Goal: Transaction & Acquisition: Purchase product/service

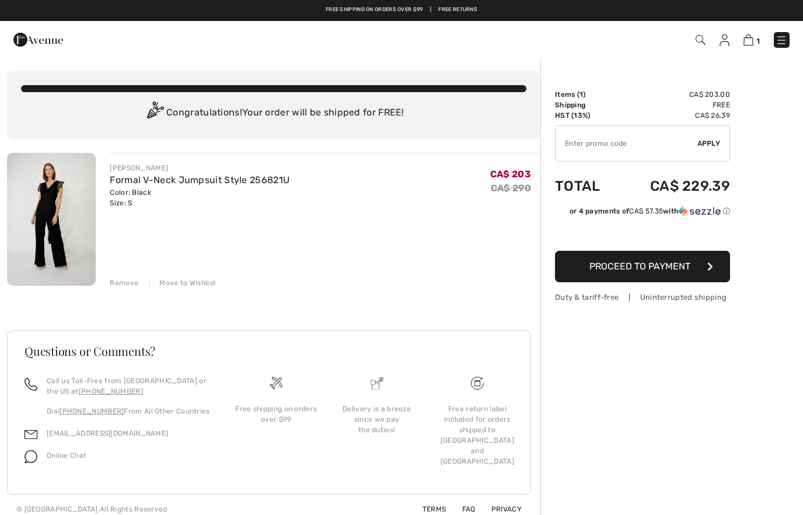
click at [9, 40] on div at bounding box center [170, 40] width 331 height 32
click at [23, 37] on img at bounding box center [38, 39] width 50 height 23
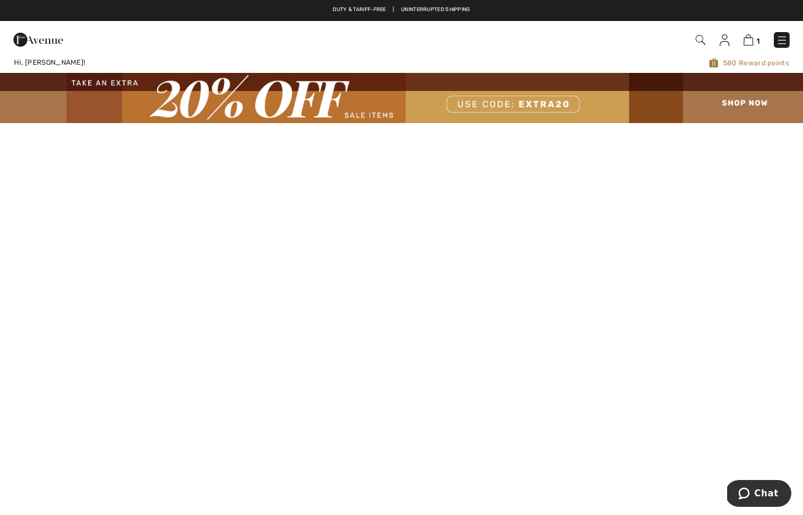
click at [550, 102] on img at bounding box center [401, 98] width 803 height 50
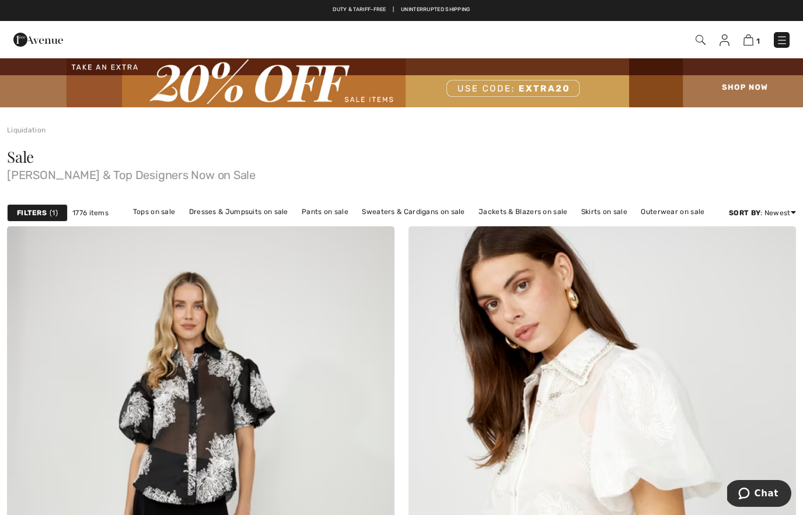
click at [753, 40] on img at bounding box center [749, 39] width 10 height 11
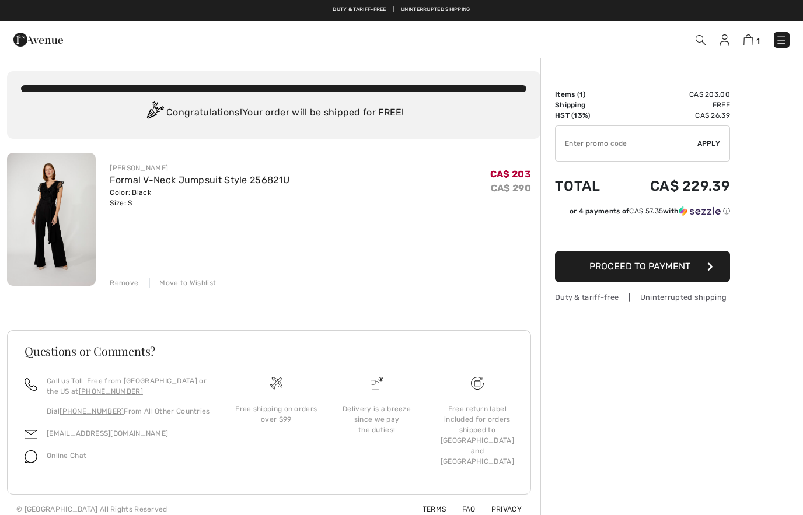
click at [625, 149] on input "TEXT" at bounding box center [627, 143] width 142 height 35
click at [693, 136] on input "TEXT" at bounding box center [627, 143] width 142 height 35
type input "EXTRA20"
click at [705, 146] on span "Apply" at bounding box center [708, 143] width 23 height 11
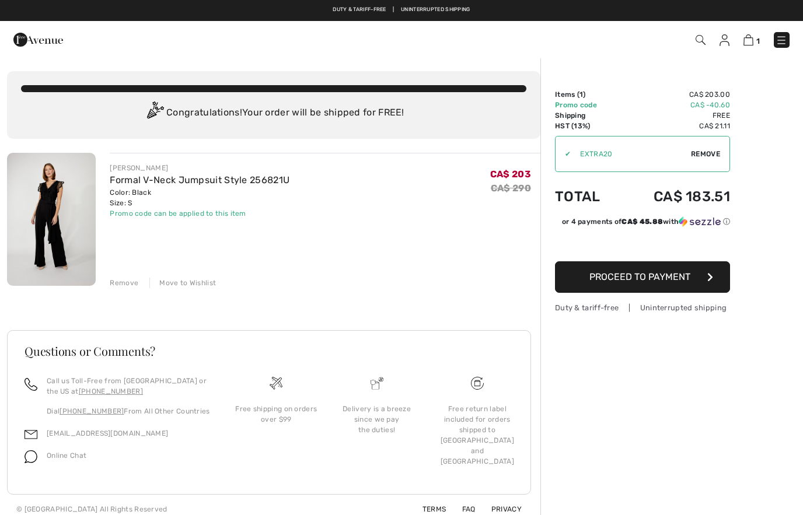
click at [56, 205] on img at bounding box center [51, 219] width 89 height 133
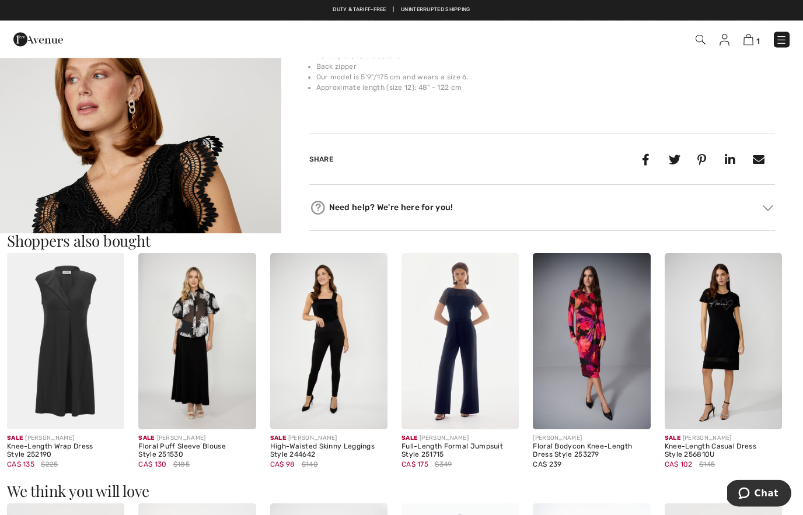
scroll to position [447, 0]
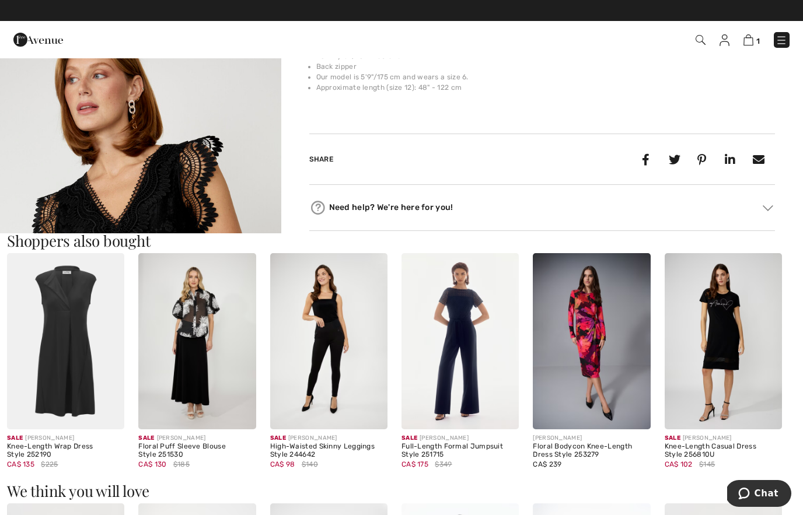
click at [456, 355] on img at bounding box center [460, 341] width 117 height 176
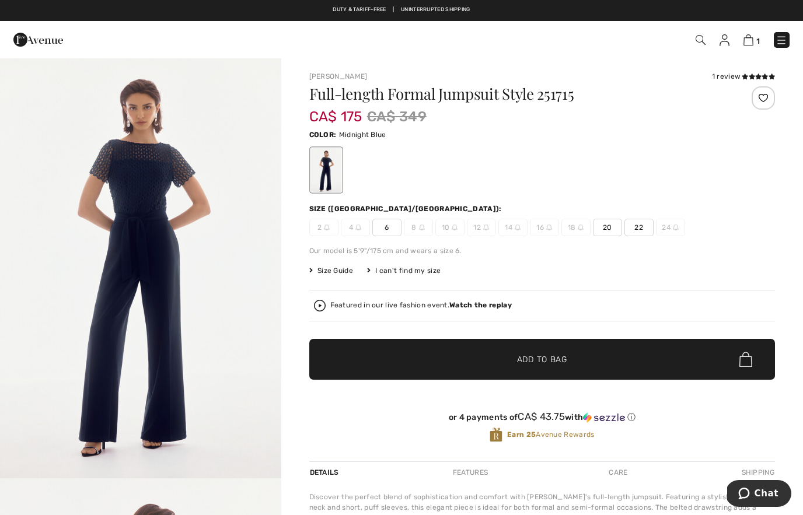
click at [149, 328] on img "1 / 4" at bounding box center [140, 267] width 281 height 421
click at [383, 224] on span "6" at bounding box center [386, 228] width 29 height 18
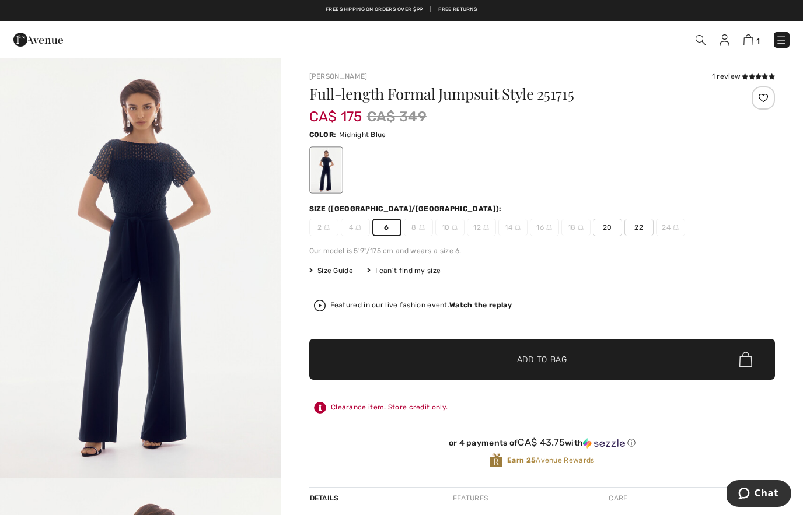
click at [630, 354] on span "✔ Added to Bag Add to Bag" at bounding box center [542, 359] width 466 height 41
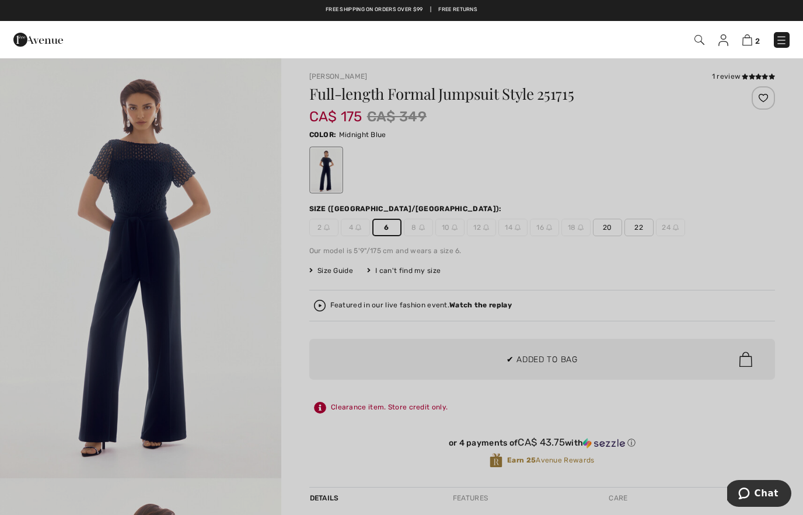
click at [736, 287] on div at bounding box center [401, 257] width 803 height 515
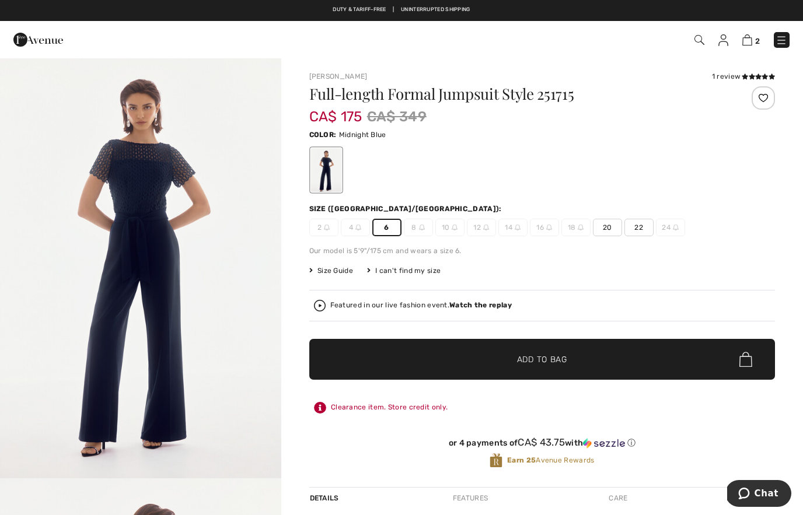
click at [748, 40] on img at bounding box center [747, 39] width 10 height 11
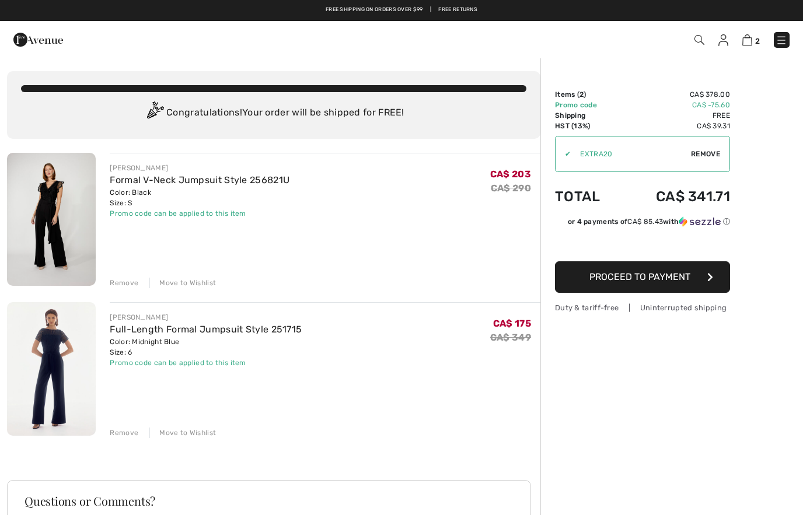
click at [688, 280] on span "Proceed to Payment" at bounding box center [639, 276] width 101 height 11
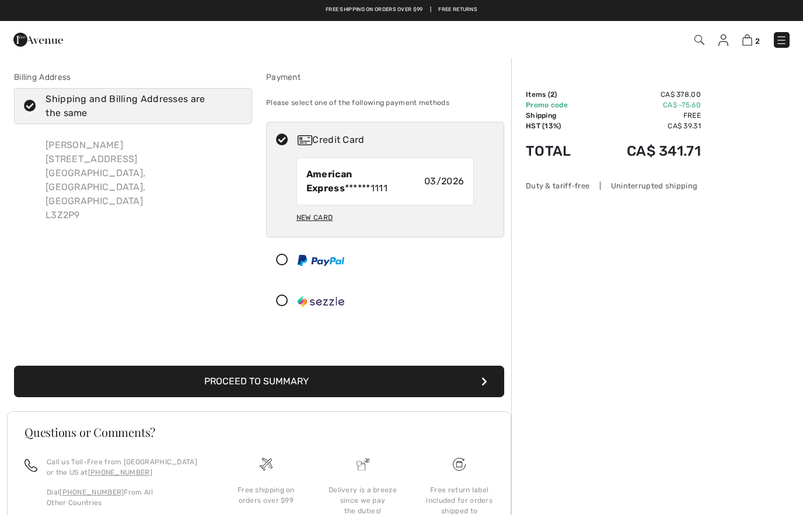
click at [456, 380] on button "Proceed to Summary" at bounding box center [259, 382] width 490 height 32
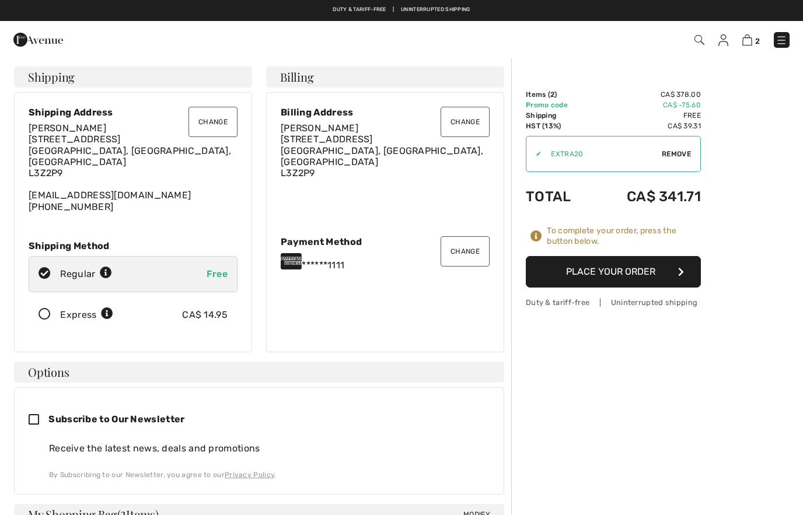
click at [669, 270] on button "Place Your Order" at bounding box center [613, 272] width 175 height 32
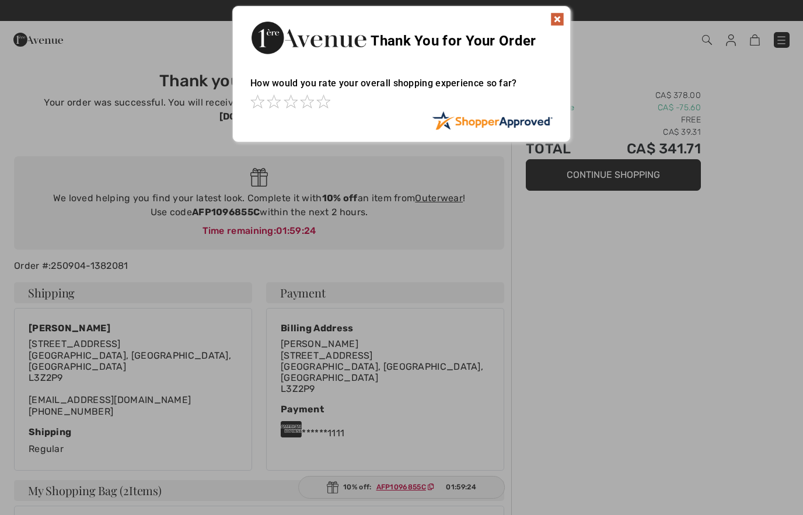
click at [700, 389] on div at bounding box center [401, 257] width 803 height 515
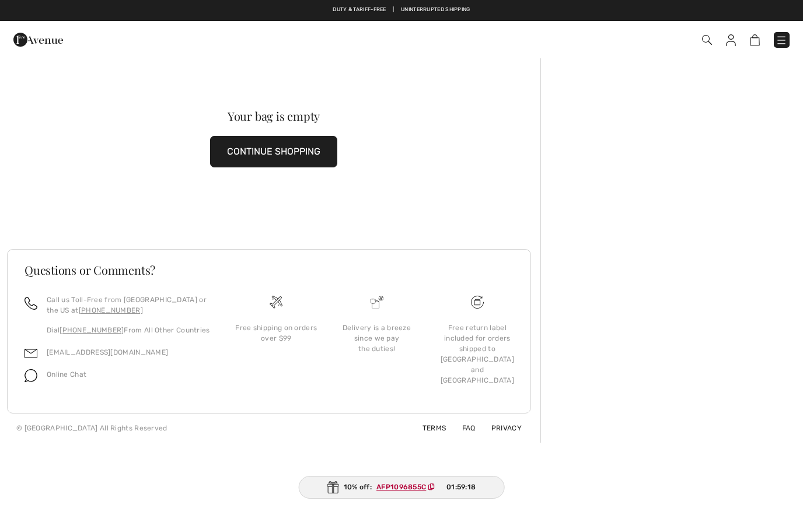
click at [263, 148] on button "CONTINUE SHOPPING" at bounding box center [273, 152] width 127 height 32
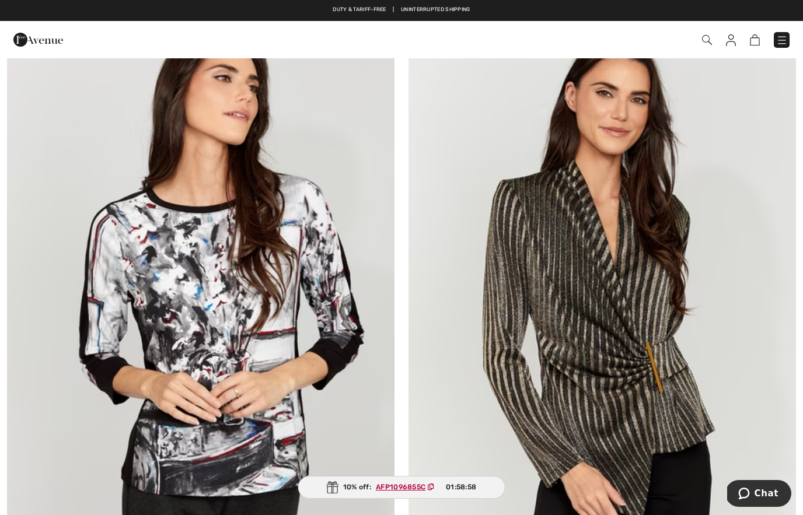
scroll to position [1425, 0]
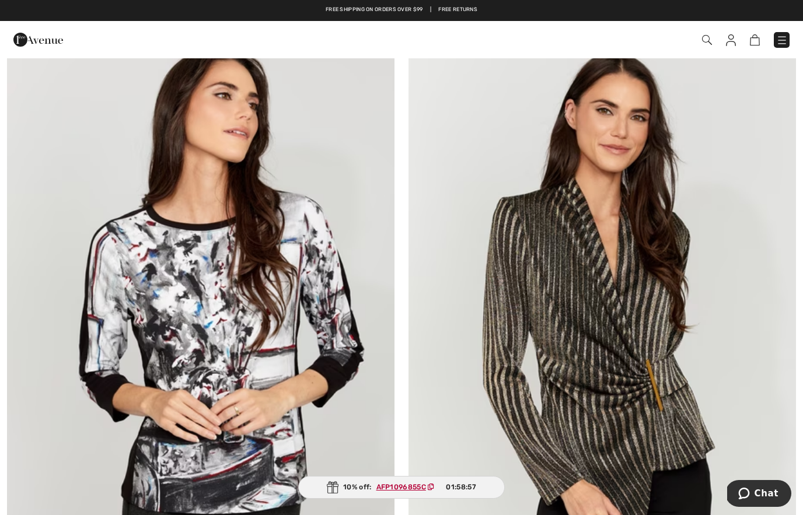
click at [721, 40] on span at bounding box center [566, 40] width 445 height 16
click at [724, 35] on span at bounding box center [566, 40] width 445 height 16
click at [727, 35] on img at bounding box center [731, 40] width 10 height 12
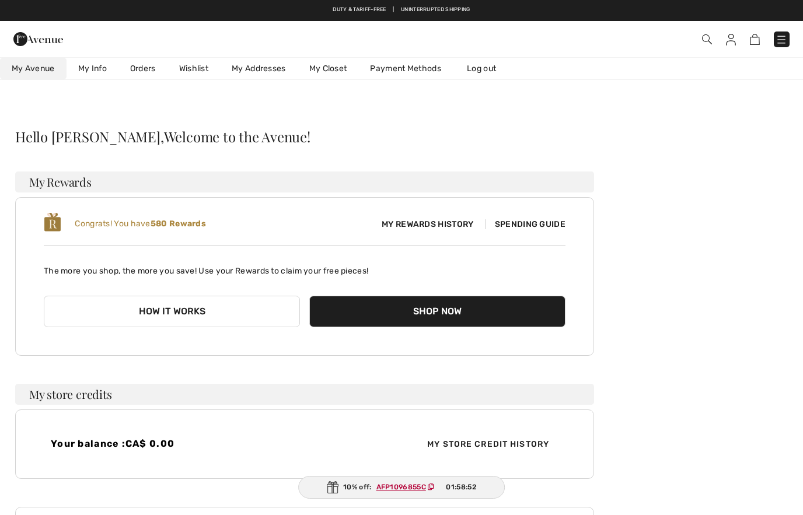
click at [197, 69] on link "Wishlist" at bounding box center [194, 69] width 53 height 22
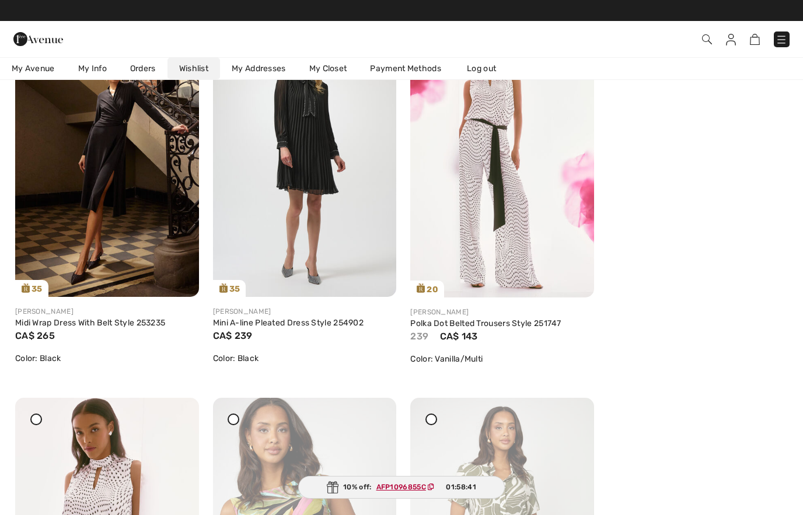
scroll to position [168, 0]
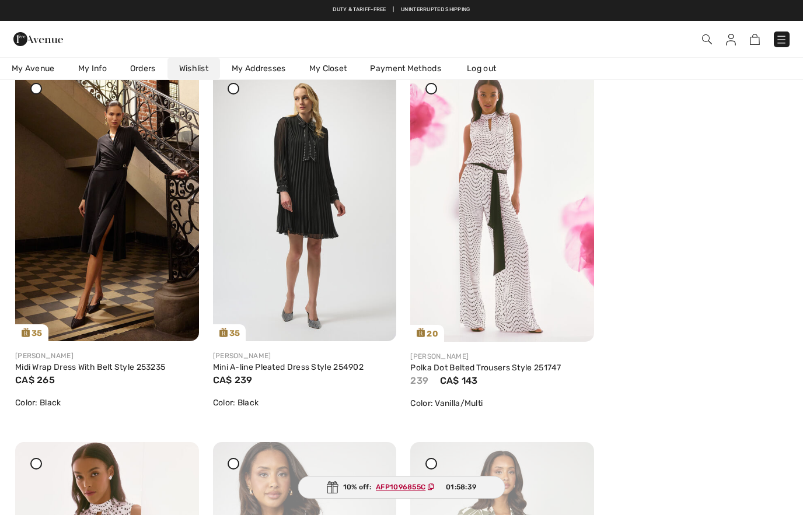
click at [301, 232] on img at bounding box center [305, 204] width 184 height 275
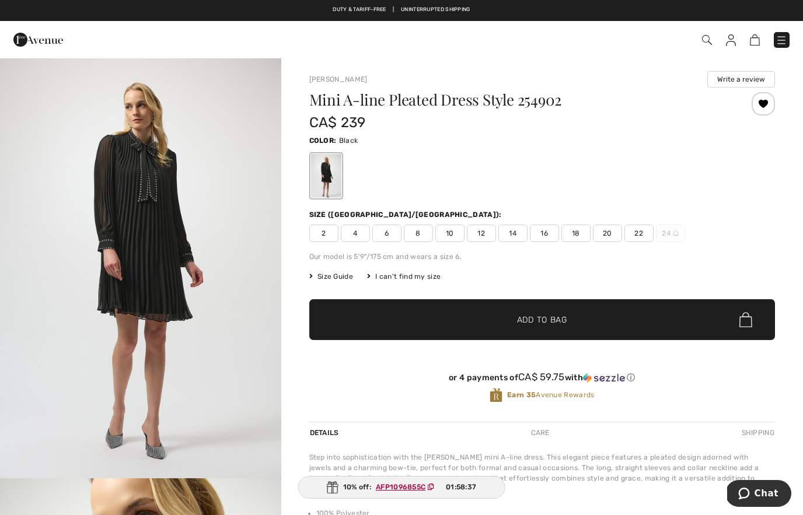
click at [389, 232] on span "6" at bounding box center [386, 234] width 29 height 18
click at [708, 319] on span "✔ Added to Bag Add to Bag" at bounding box center [542, 319] width 466 height 41
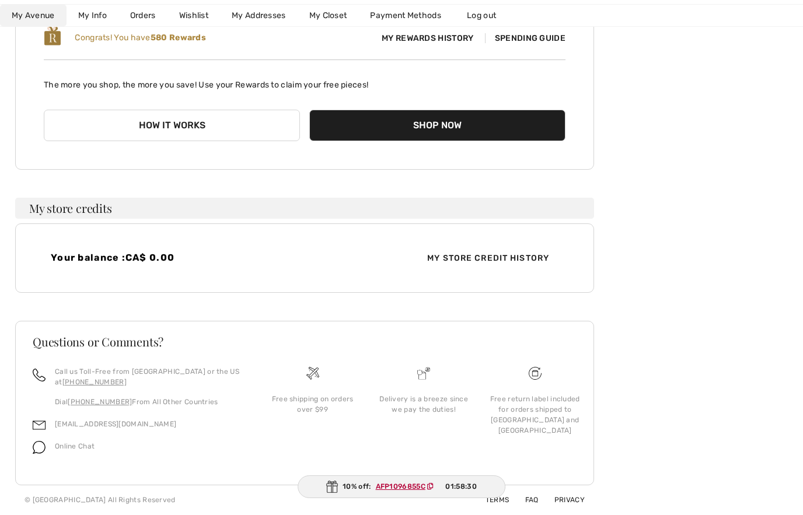
click at [27, 16] on span "My Avenue" at bounding box center [33, 16] width 43 height 12
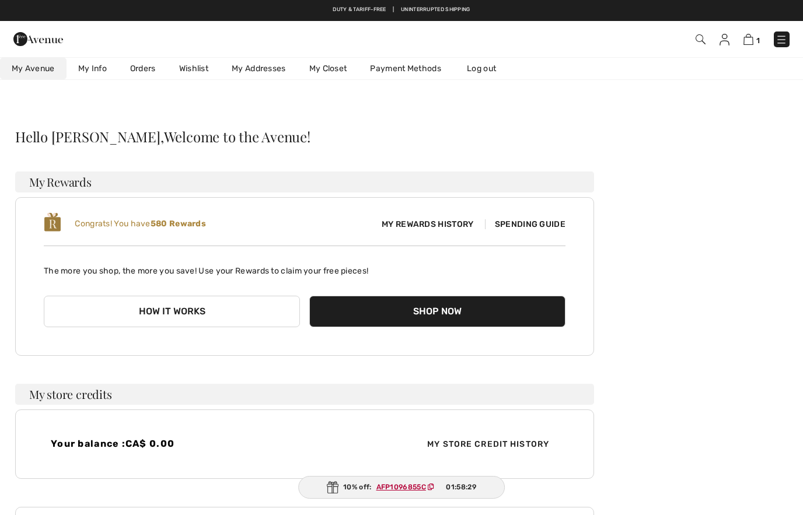
click at [35, 41] on img at bounding box center [38, 38] width 50 height 23
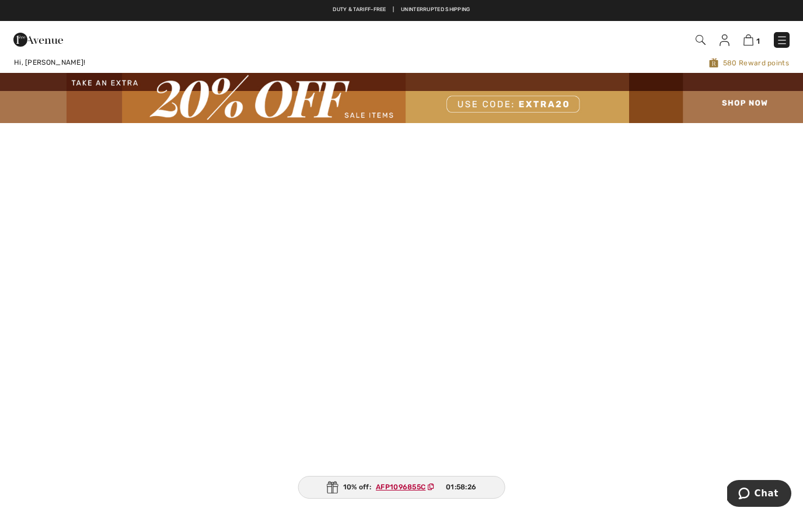
click at [745, 39] on img at bounding box center [749, 39] width 10 height 11
click at [721, 41] on img at bounding box center [725, 40] width 10 height 12
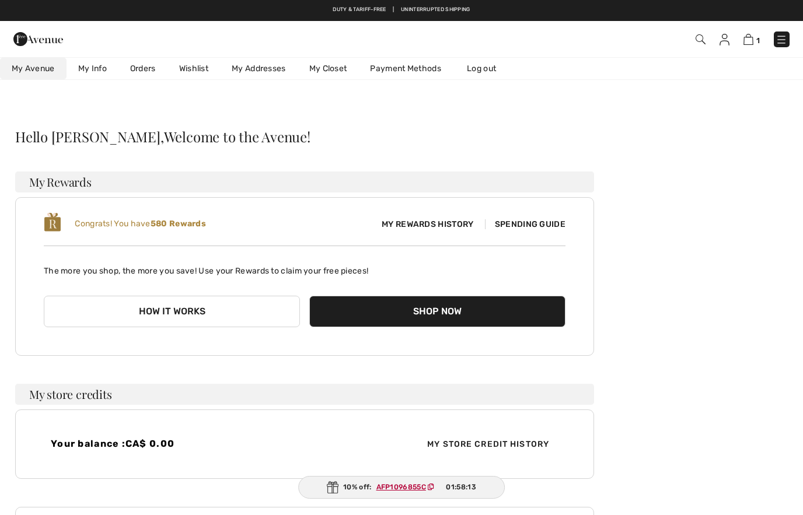
click at [192, 69] on link "Wishlist" at bounding box center [194, 69] width 53 height 22
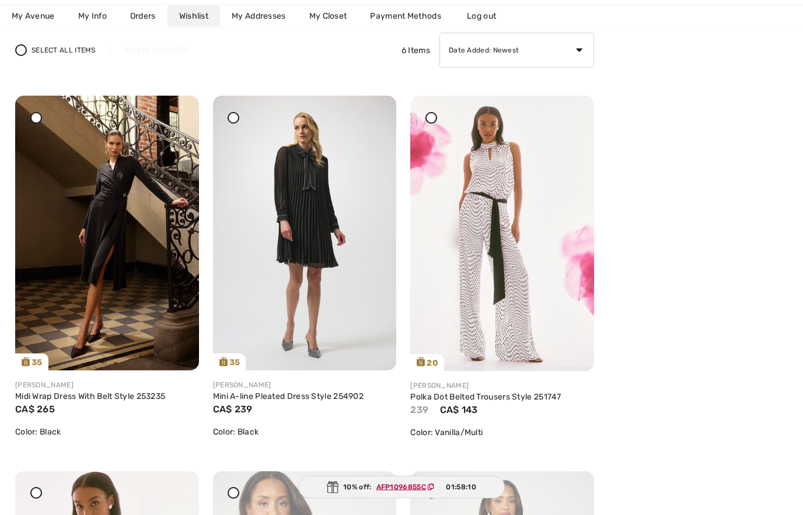
scroll to position [139, 0]
click at [495, 295] on img at bounding box center [502, 233] width 184 height 275
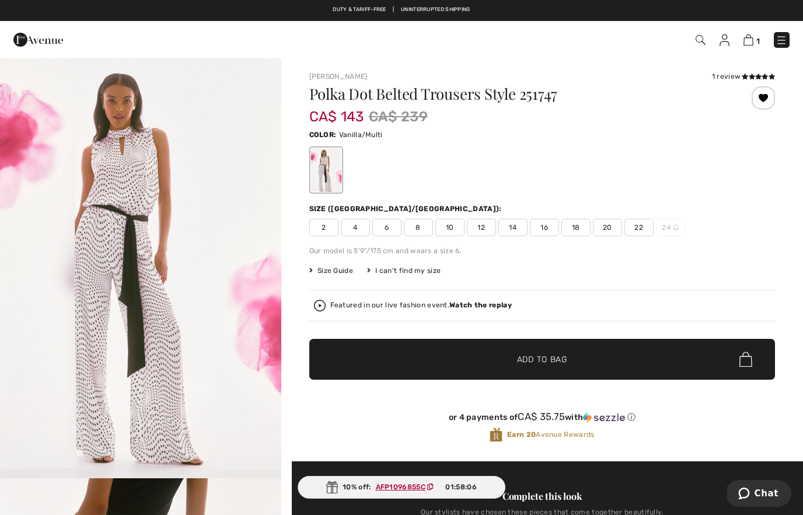
click at [354, 224] on span "4" at bounding box center [355, 228] width 29 height 18
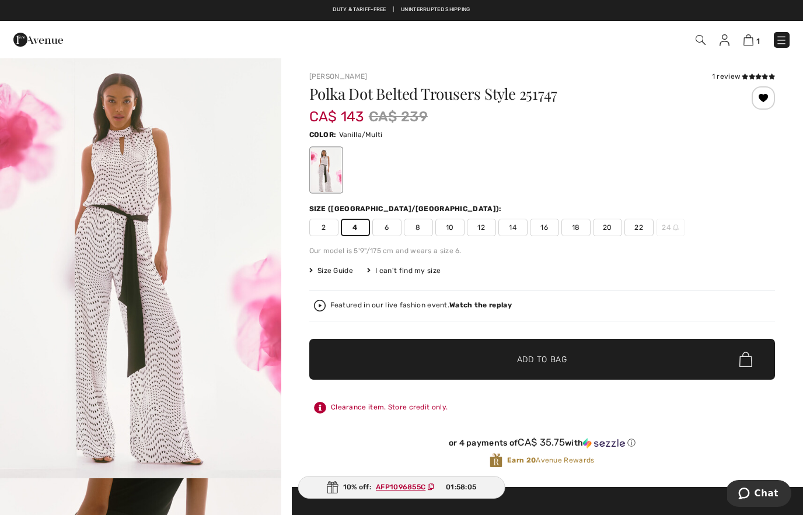
click at [589, 357] on span "✔ Added to Bag Add to Bag" at bounding box center [542, 359] width 466 height 41
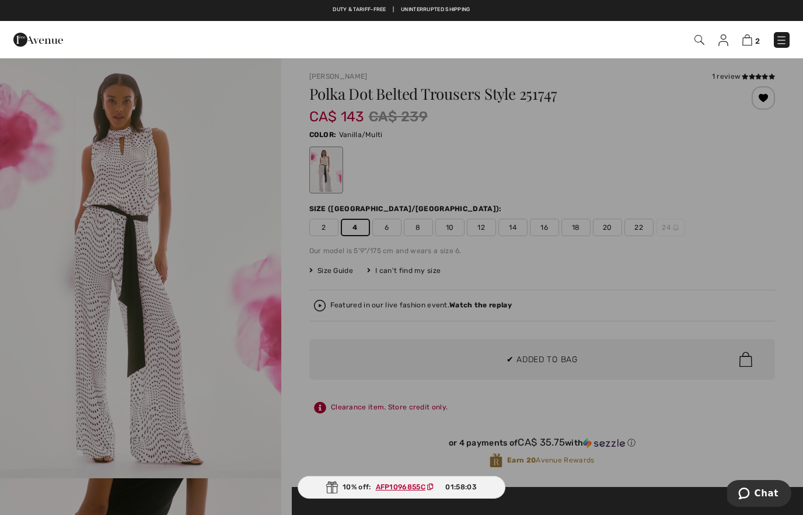
click at [682, 320] on div at bounding box center [401, 257] width 803 height 515
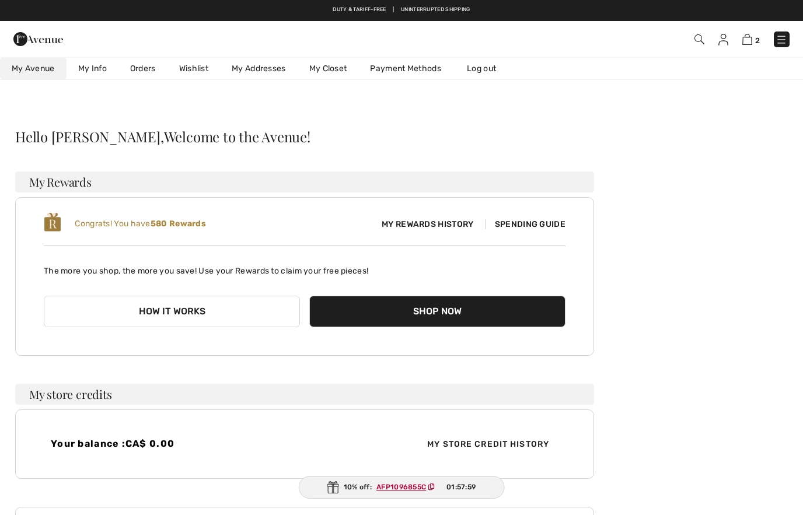
click at [197, 72] on link "Wishlist" at bounding box center [194, 69] width 53 height 22
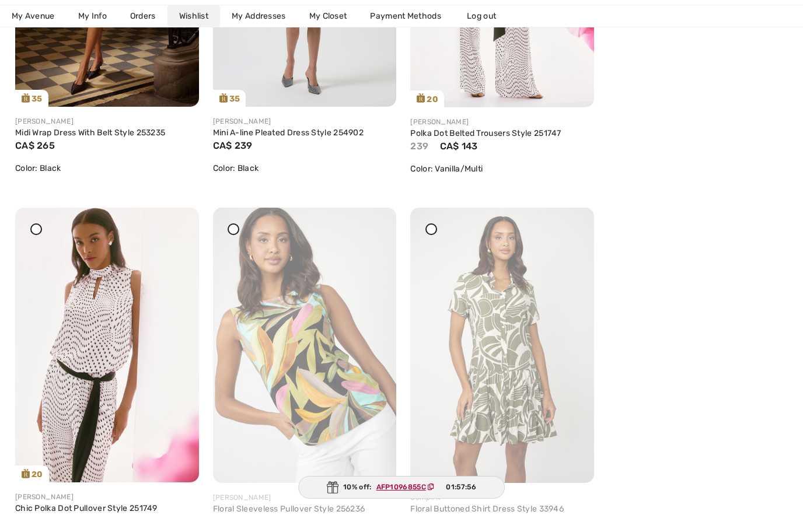
scroll to position [434, 0]
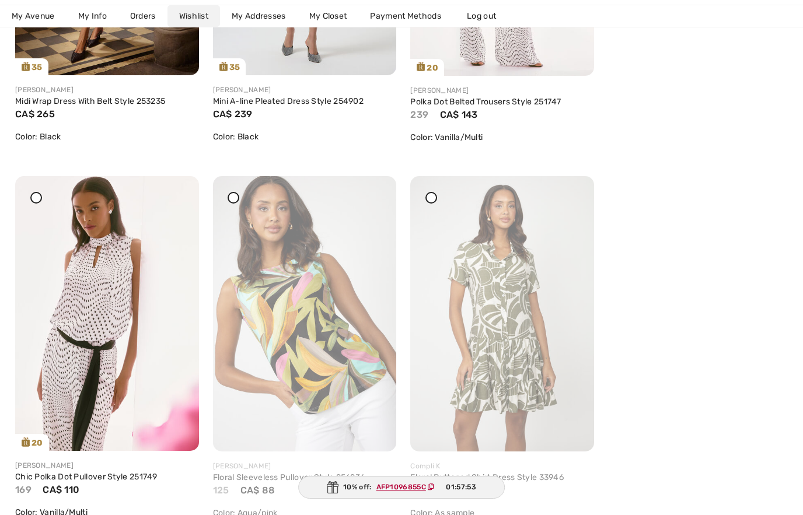
click at [94, 320] on img at bounding box center [107, 313] width 184 height 275
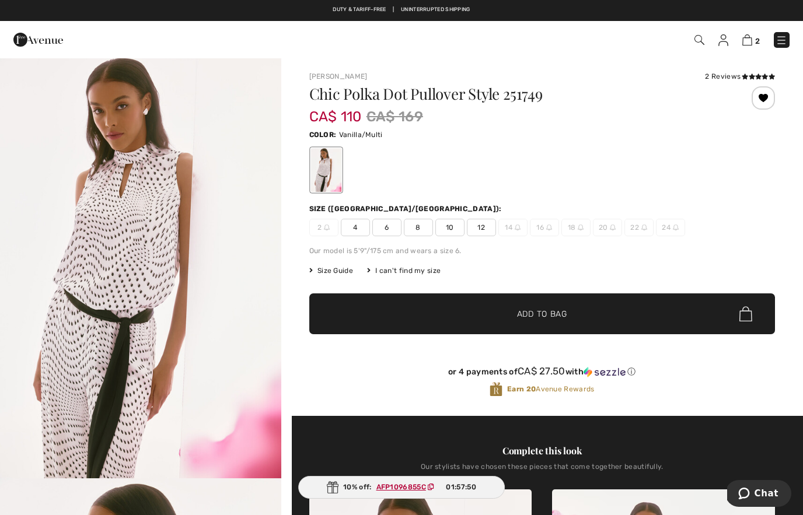
click at [357, 225] on span "4" at bounding box center [355, 228] width 29 height 18
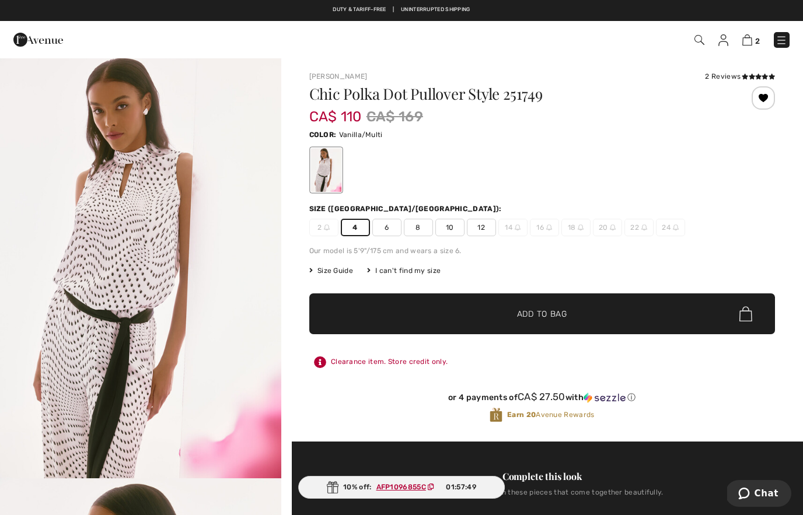
click at [643, 316] on span "✔ Added to Bag Add to Bag" at bounding box center [542, 314] width 466 height 41
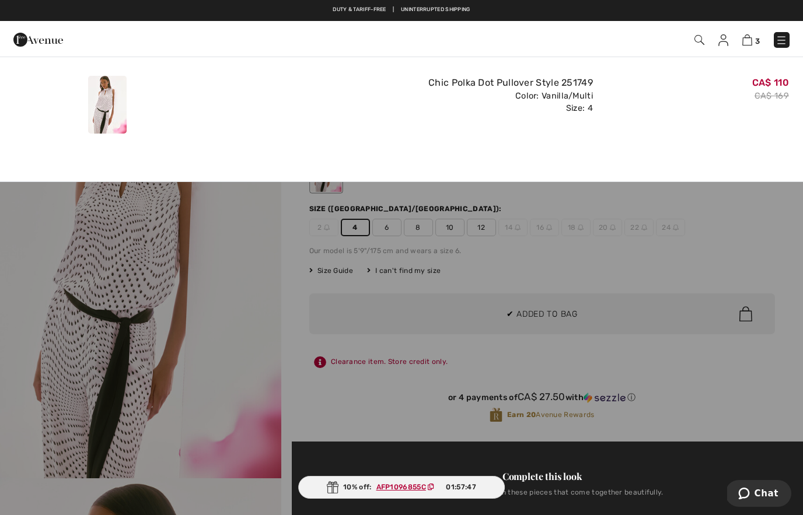
click at [744, 267] on div at bounding box center [401, 257] width 803 height 515
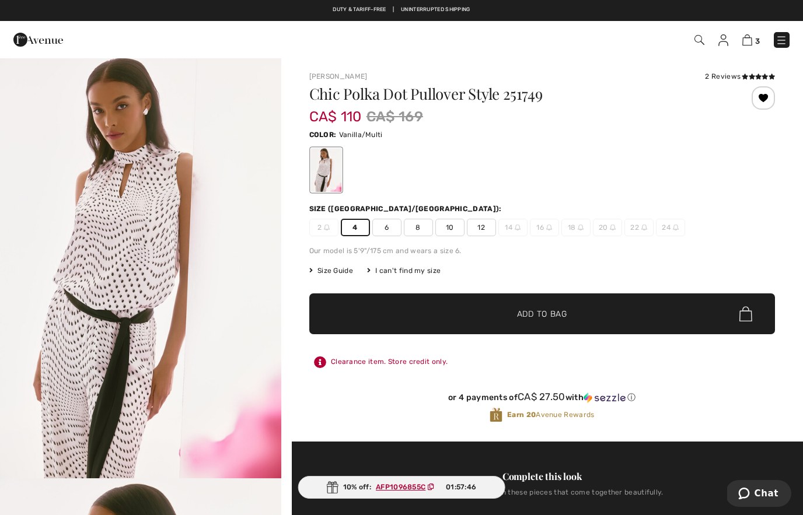
click at [744, 39] on img at bounding box center [747, 39] width 10 height 11
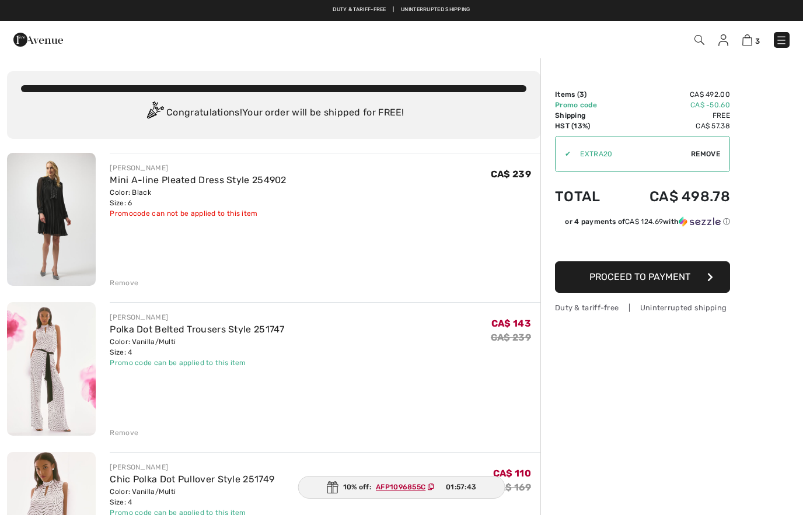
click at [130, 280] on div "Remove" at bounding box center [124, 283] width 29 height 11
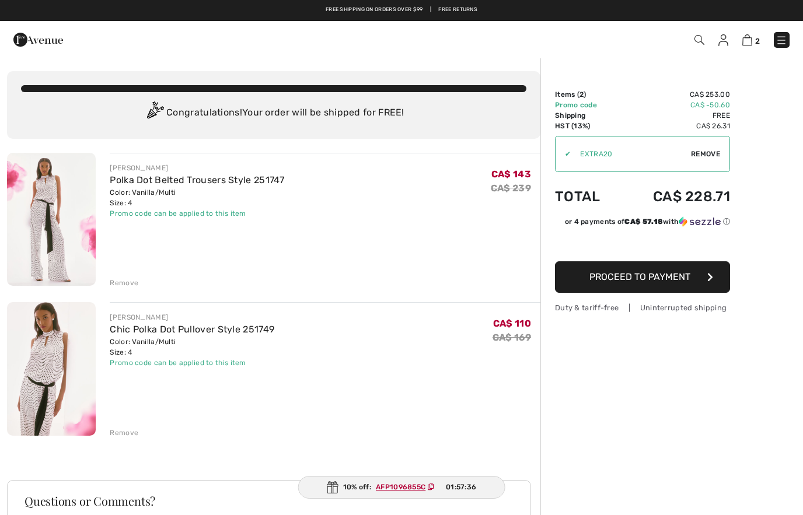
click at [695, 38] on img at bounding box center [700, 40] width 10 height 10
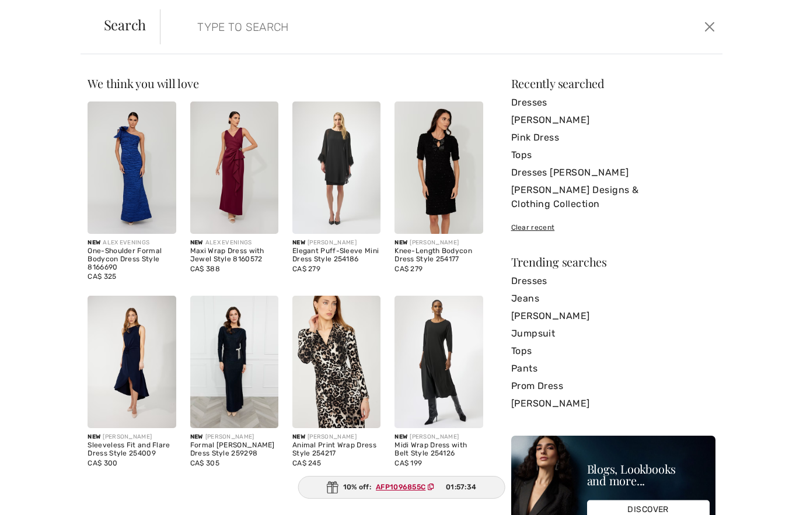
click at [711, 26] on button "Close" at bounding box center [710, 27] width 18 height 19
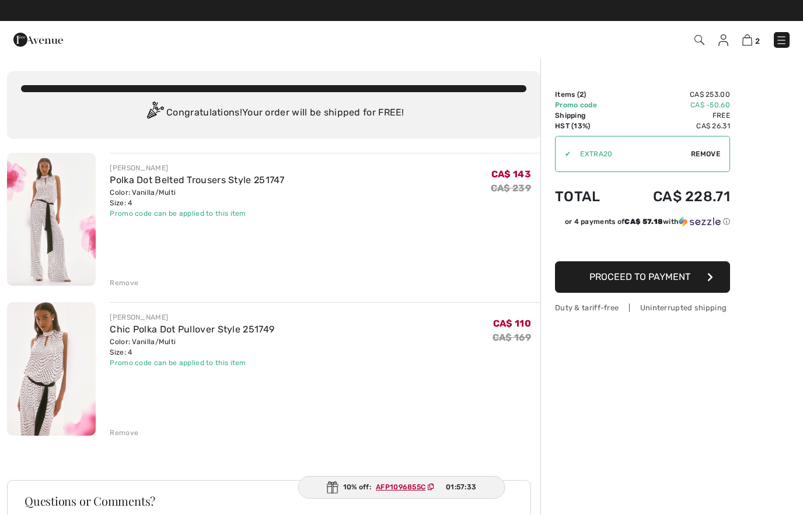
click at [724, 37] on img at bounding box center [723, 40] width 10 height 12
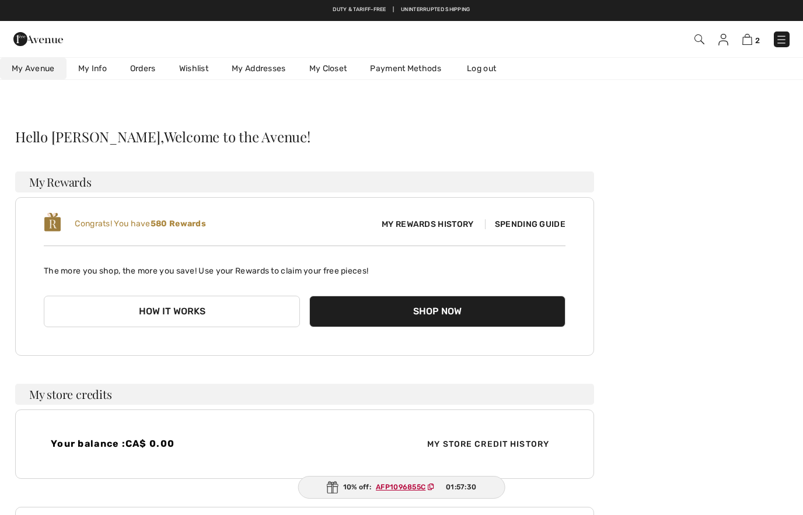
click at [135, 72] on link "Orders" at bounding box center [142, 69] width 49 height 22
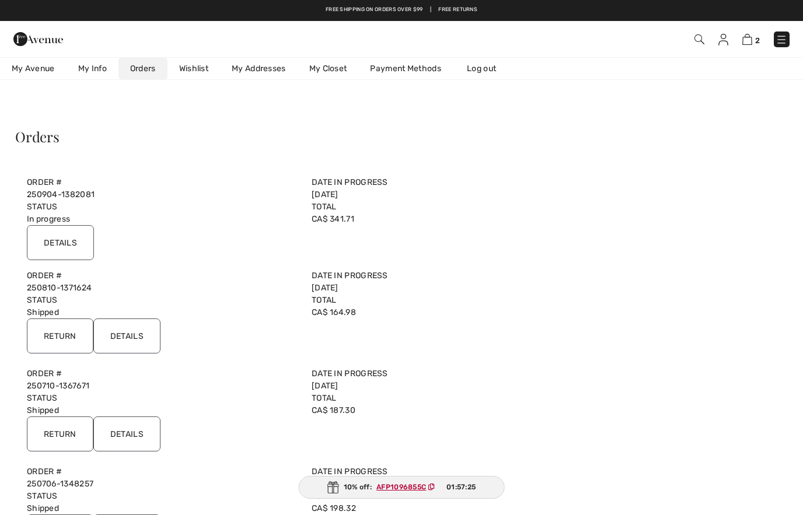
click at [65, 248] on input "Details" at bounding box center [60, 242] width 67 height 35
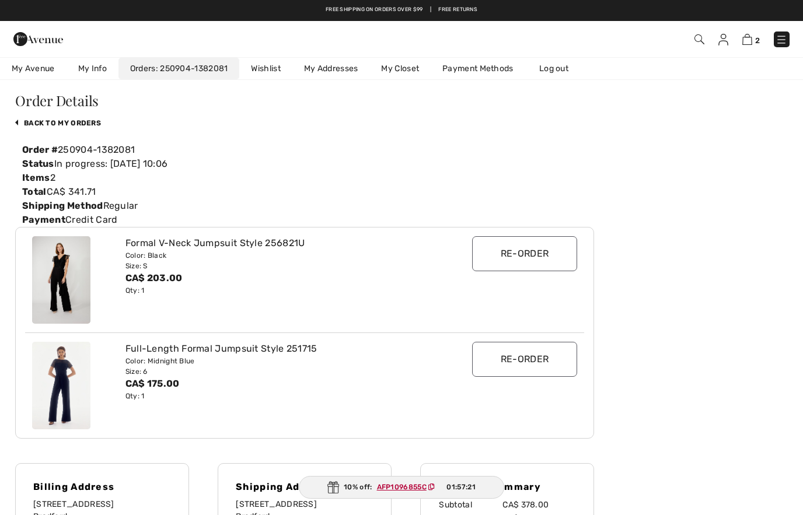
scroll to position [35, 0]
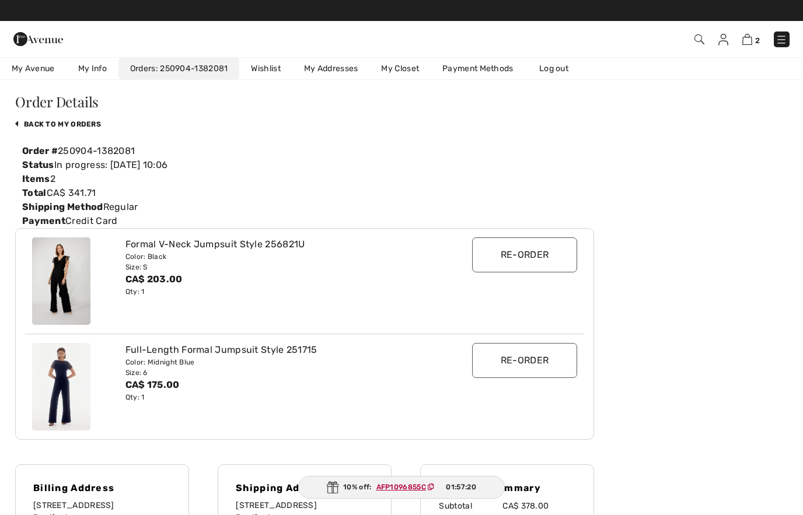
click at [61, 392] on img at bounding box center [61, 387] width 58 height 88
click at [215, 353] on div "Full-Length Formal Jumpsuit Style 251715" at bounding box center [281, 350] width 312 height 14
click at [78, 393] on img at bounding box center [61, 387] width 58 height 88
click at [74, 393] on img at bounding box center [61, 387] width 58 height 88
click at [196, 374] on div "Size: 6" at bounding box center [281, 373] width 312 height 11
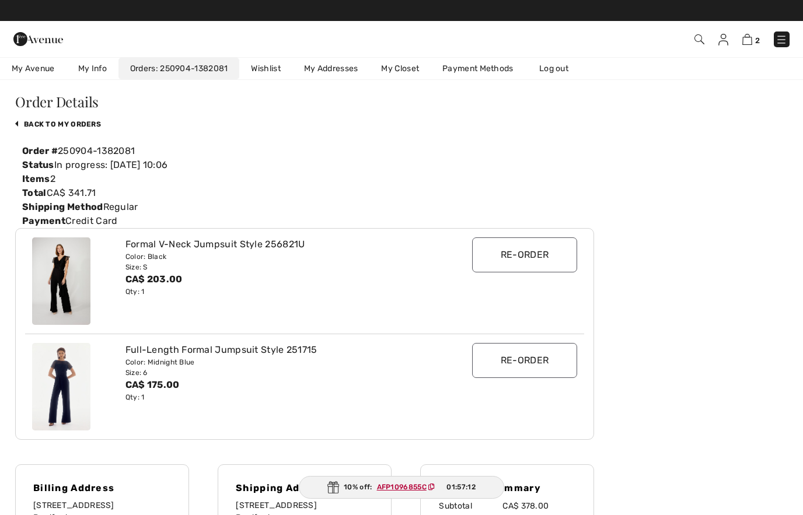
click at [61, 388] on img at bounding box center [61, 387] width 58 height 88
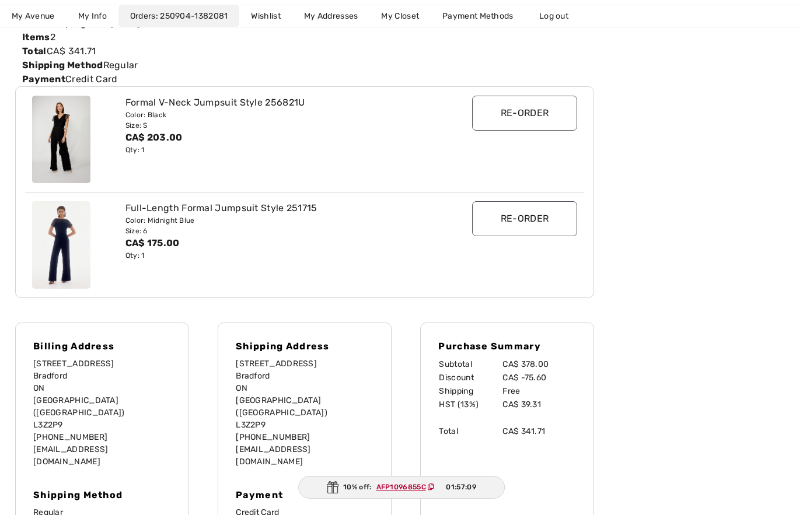
scroll to position [178, 0]
click at [189, 217] on div "Color: Midnight Blue" at bounding box center [281, 219] width 312 height 11
click at [198, 207] on div "Full-Length Formal Jumpsuit Style 251715" at bounding box center [281, 207] width 312 height 14
click at [62, 250] on img at bounding box center [61, 244] width 58 height 88
click at [68, 245] on img at bounding box center [61, 244] width 58 height 88
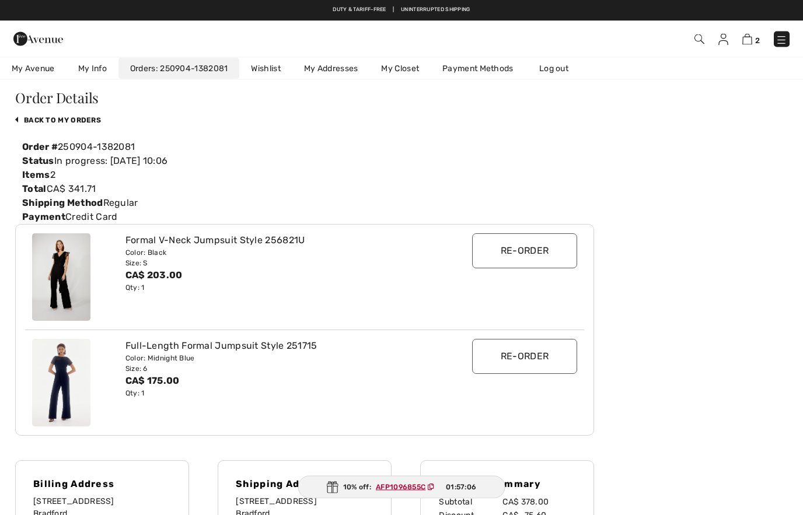
scroll to position [36, 0]
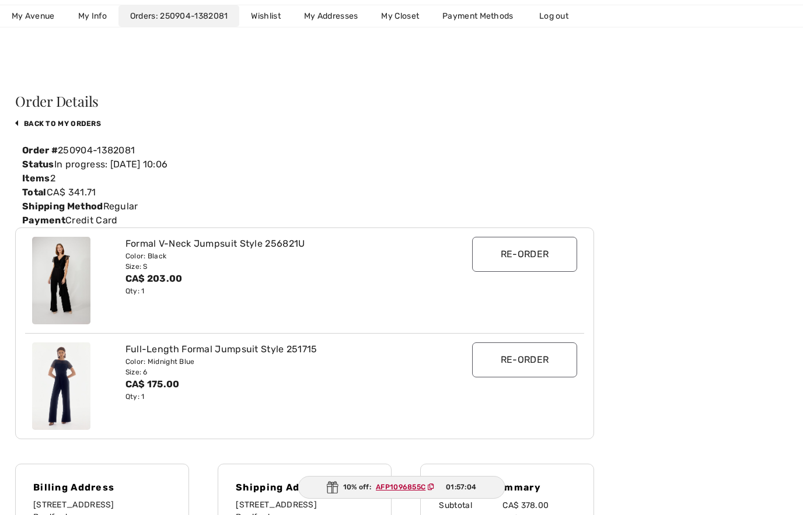
click at [64, 275] on img at bounding box center [61, 281] width 58 height 88
click at [208, 245] on div "Formal V-Neck Jumpsuit Style 256821U" at bounding box center [281, 244] width 312 height 14
click at [303, 298] on div "Formal V-Neck Jumpsuit Style 256821U Color: Black Size: S CA$ 203.00 Qty: 1" at bounding box center [281, 281] width 326 height 88
click at [308, 300] on div "Formal V-Neck Jumpsuit Style 256821U Color: Black Size: S CA$ 203.00 Qty: 1" at bounding box center [281, 281] width 326 height 88
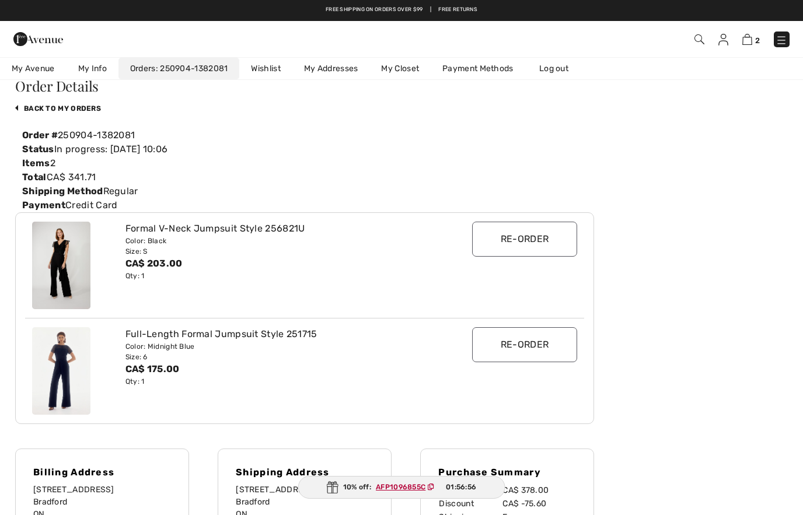
scroll to position [0, 0]
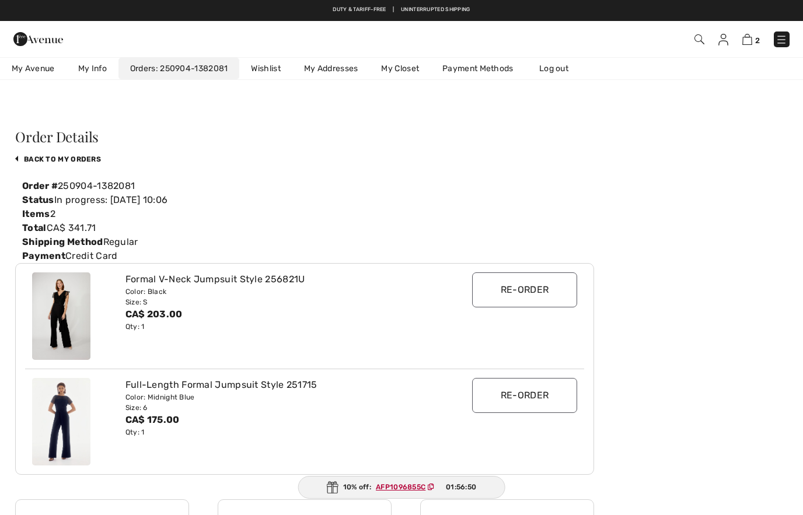
click at [28, 70] on span "My Avenue" at bounding box center [33, 68] width 43 height 12
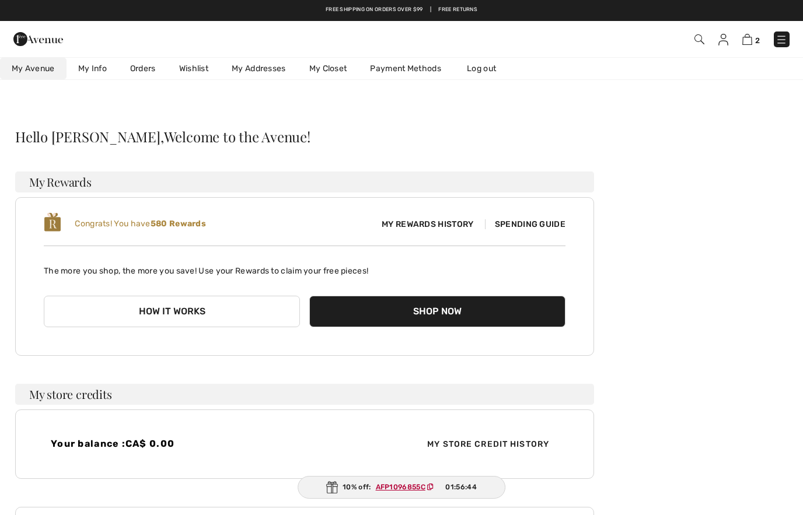
click at [27, 36] on img at bounding box center [38, 38] width 50 height 23
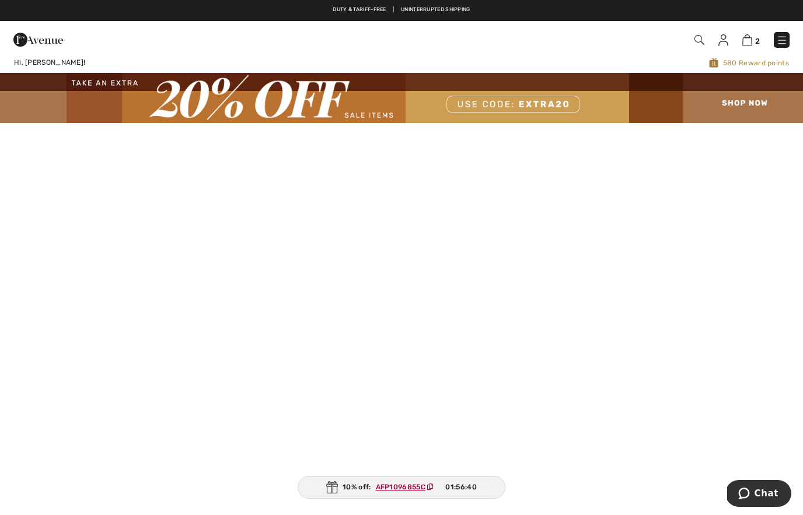
click at [740, 96] on img at bounding box center [401, 98] width 803 height 50
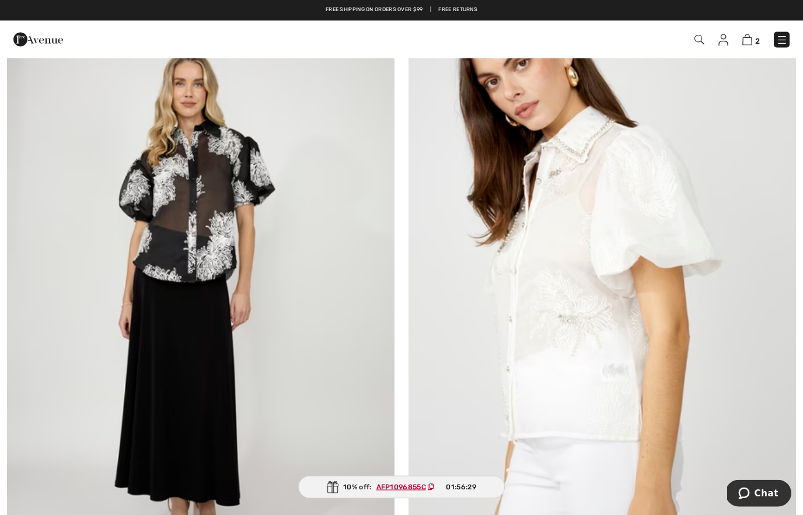
scroll to position [222, 0]
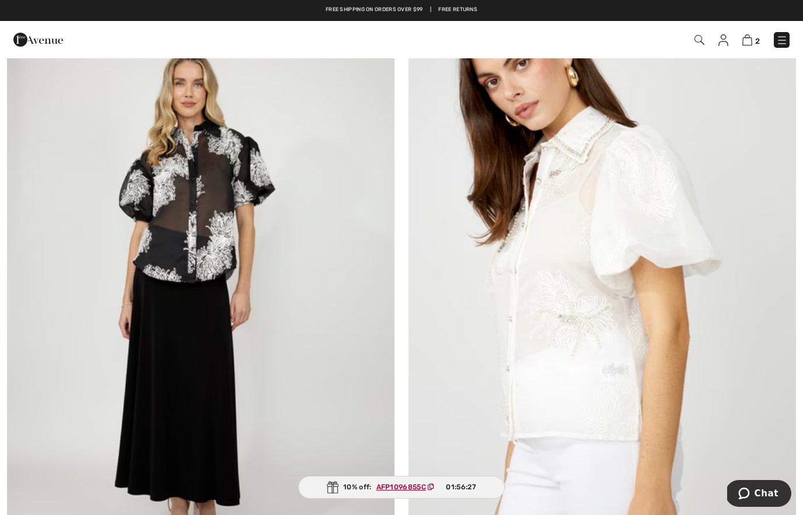
click at [278, 293] on img at bounding box center [201, 294] width 388 height 581
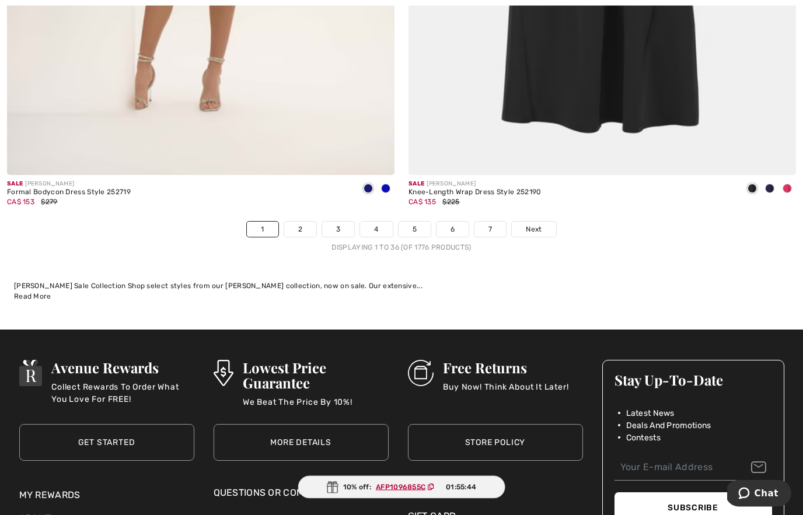
scroll to position [11573, 0]
click at [533, 224] on span "Next" at bounding box center [534, 229] width 16 height 11
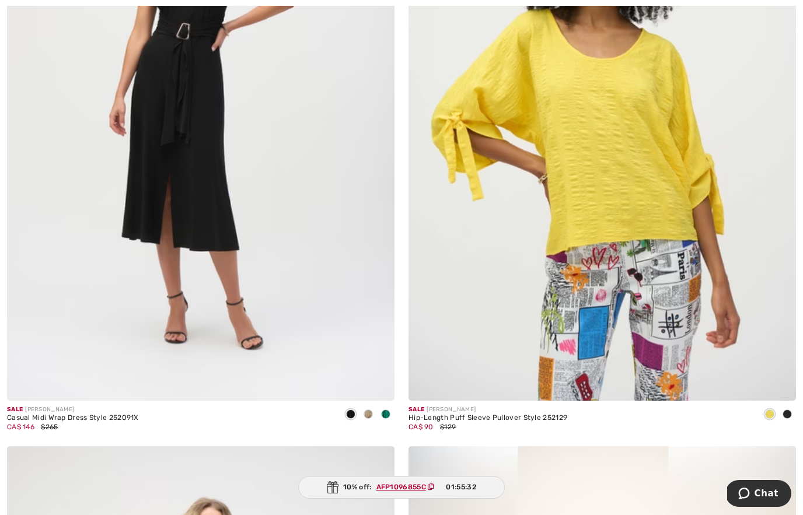
scroll to position [1662, 0]
click at [250, 234] on img at bounding box center [201, 109] width 388 height 581
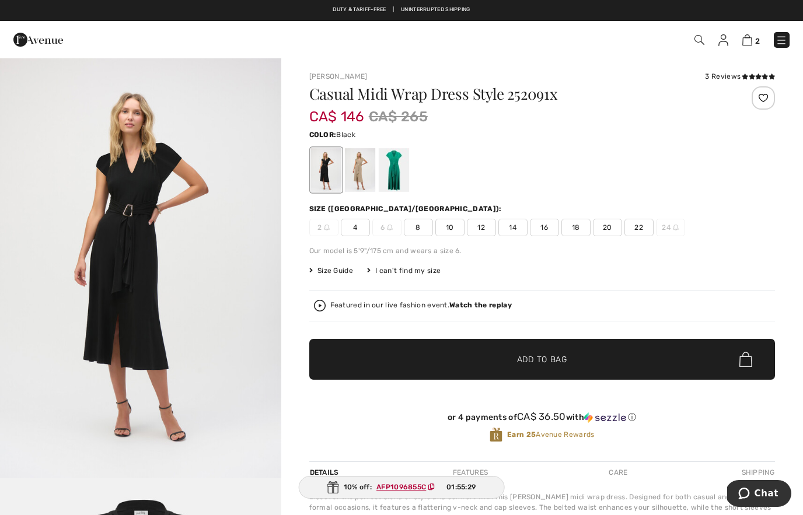
click at [320, 173] on div at bounding box center [326, 170] width 30 height 44
click at [368, 175] on div at bounding box center [359, 170] width 30 height 44
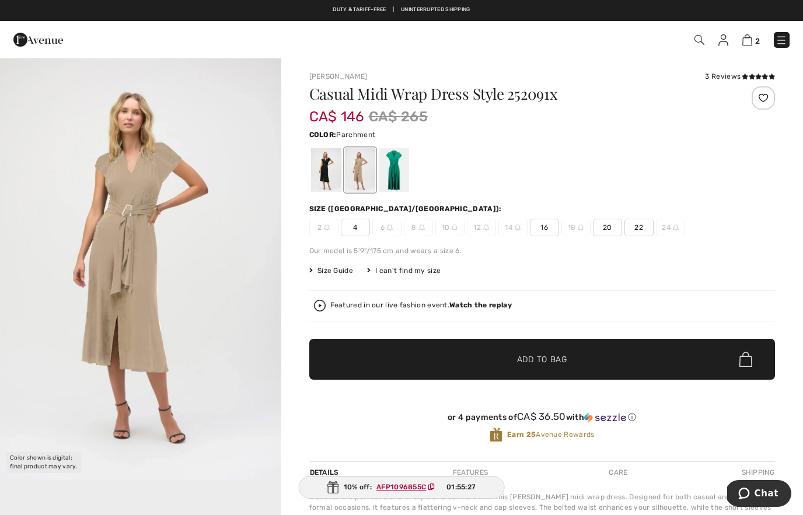
click at [391, 179] on div at bounding box center [393, 170] width 30 height 44
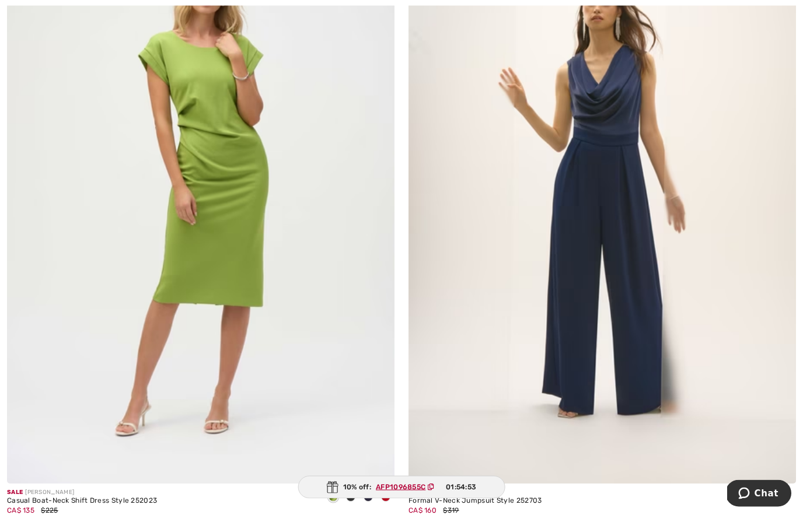
scroll to position [2206, 0]
click at [617, 283] on img at bounding box center [603, 193] width 388 height 581
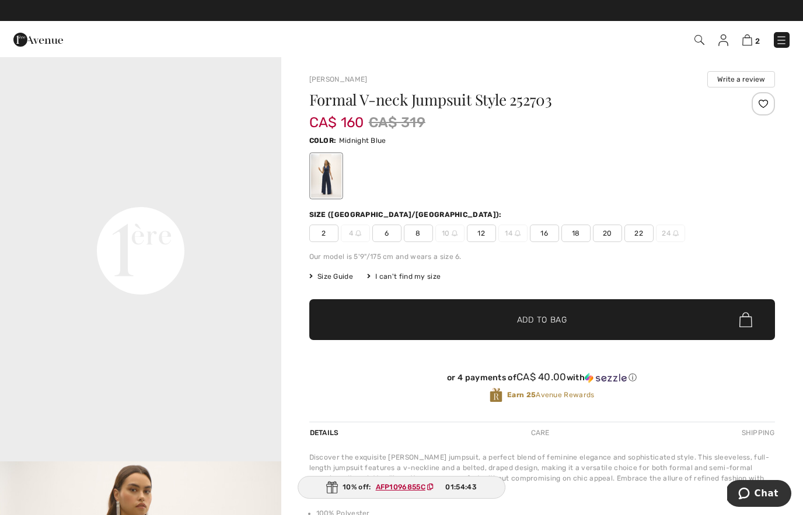
scroll to position [865, 0]
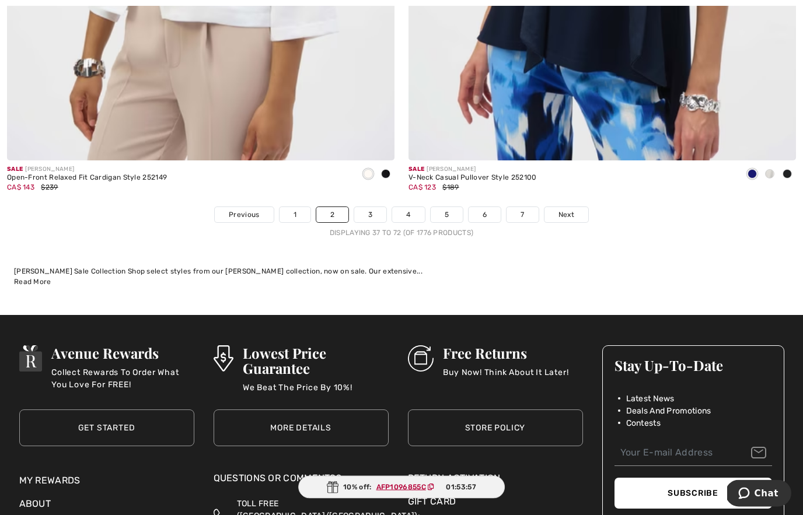
scroll to position [11587, 0]
click at [571, 210] on span "Next" at bounding box center [567, 215] width 16 height 11
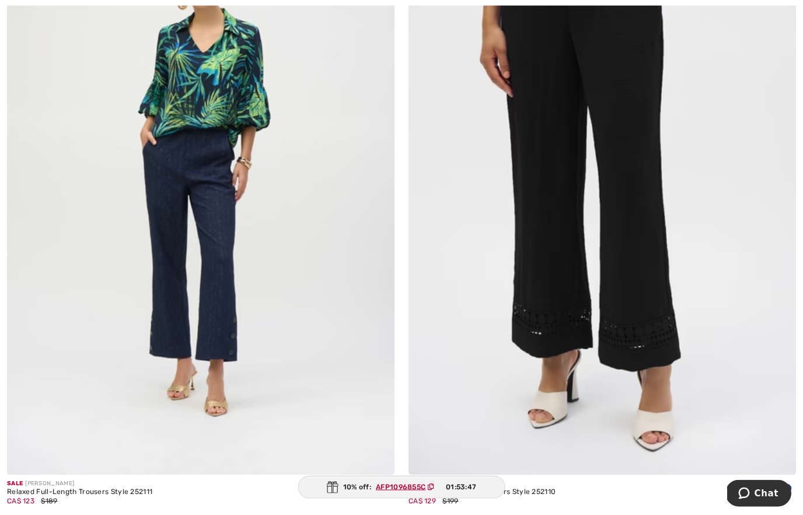
scroll to position [1588, 0]
click at [783, 489] on span at bounding box center [787, 488] width 9 height 9
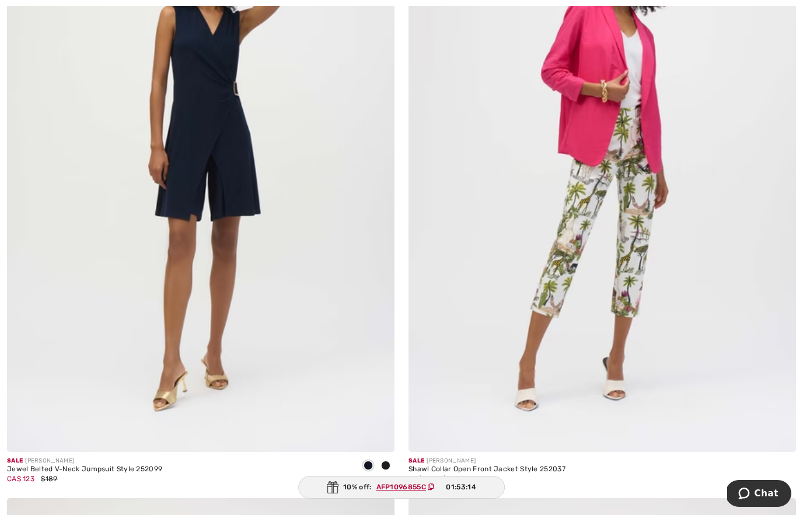
scroll to position [8791, 0]
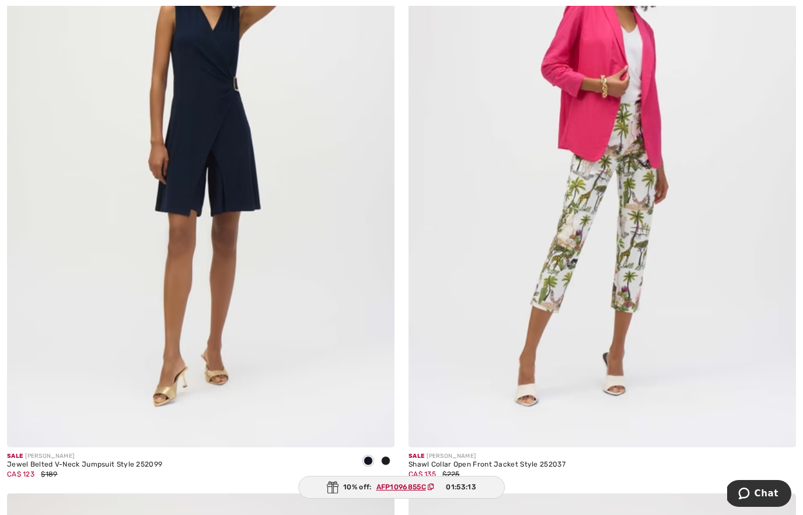
click at [391, 454] on div at bounding box center [386, 461] width 18 height 19
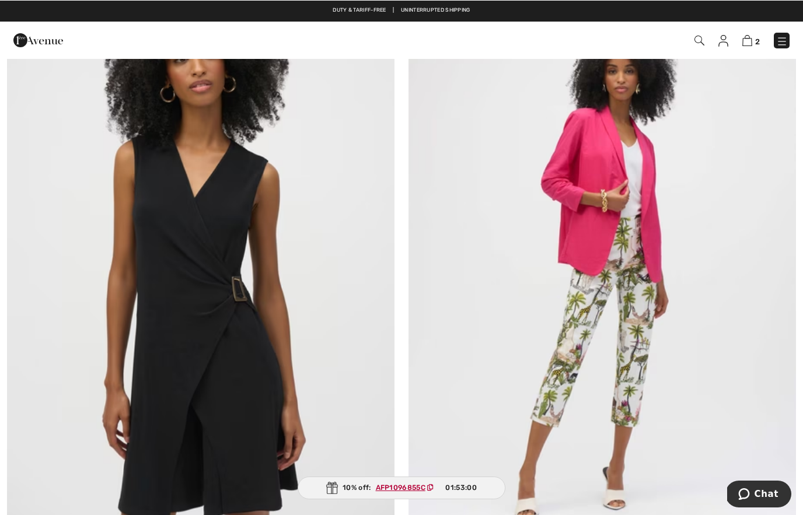
scroll to position [8677, 0]
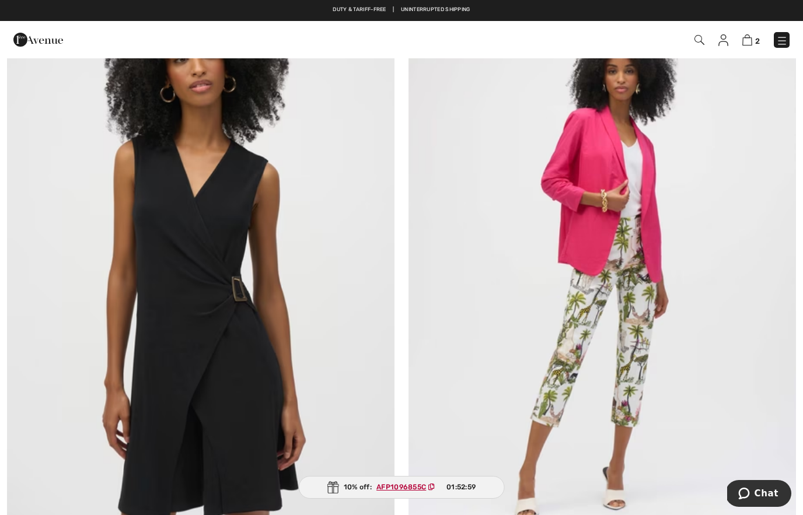
click at [304, 326] on img at bounding box center [201, 271] width 388 height 581
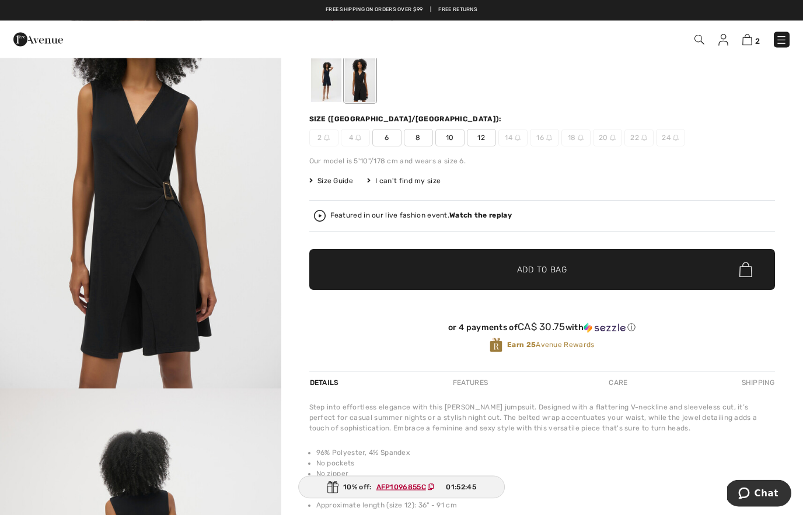
scroll to position [54, 0]
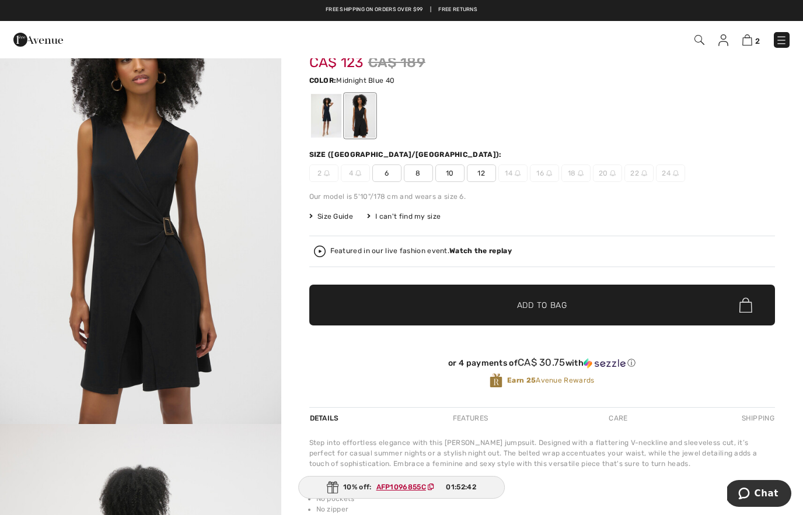
click at [323, 120] on div at bounding box center [326, 116] width 30 height 44
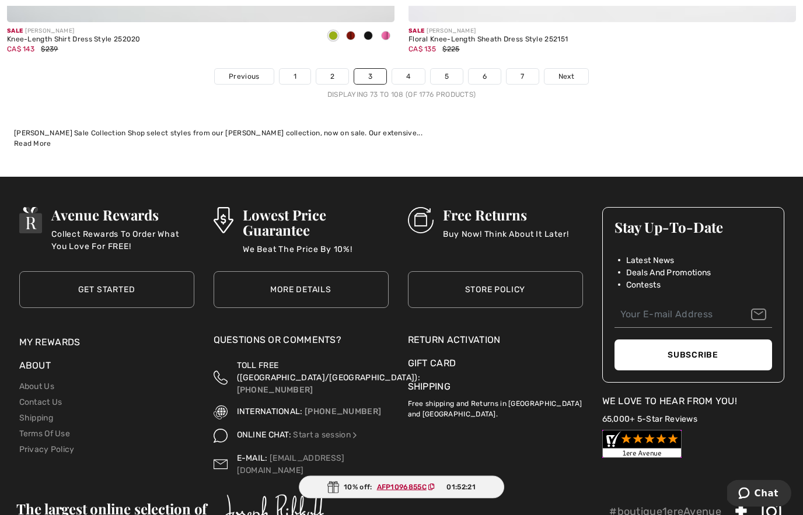
scroll to position [11726, 0]
click at [556, 70] on link "Next" at bounding box center [567, 76] width 44 height 15
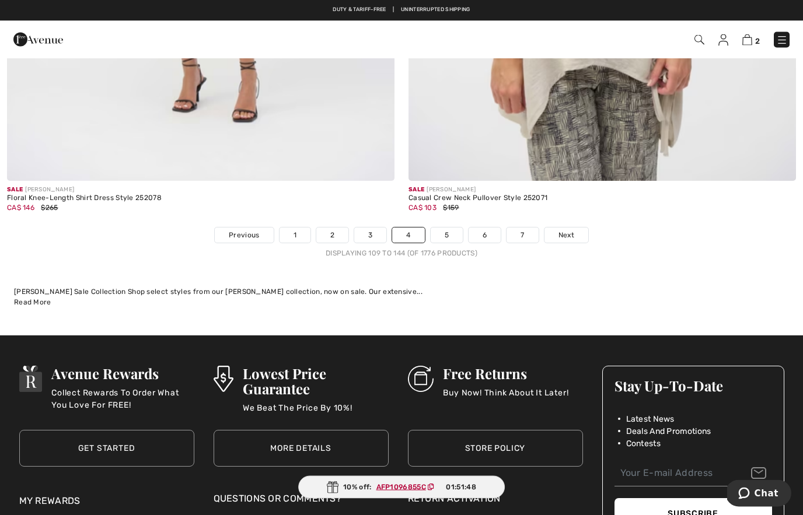
scroll to position [11566, 0]
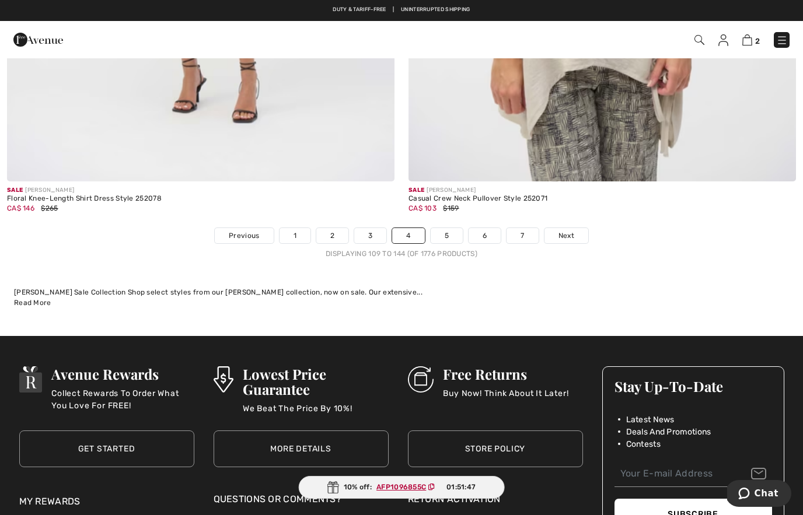
click at [562, 231] on span "Next" at bounding box center [567, 236] width 16 height 11
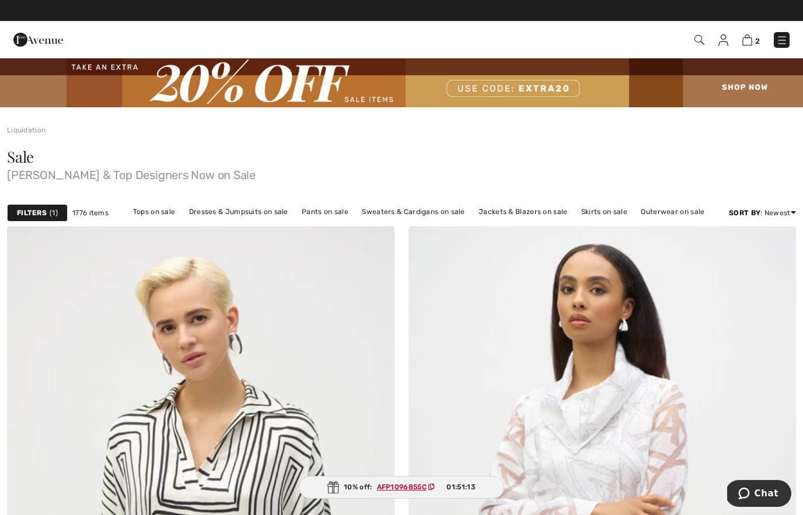
click at [696, 36] on img at bounding box center [700, 40] width 10 height 10
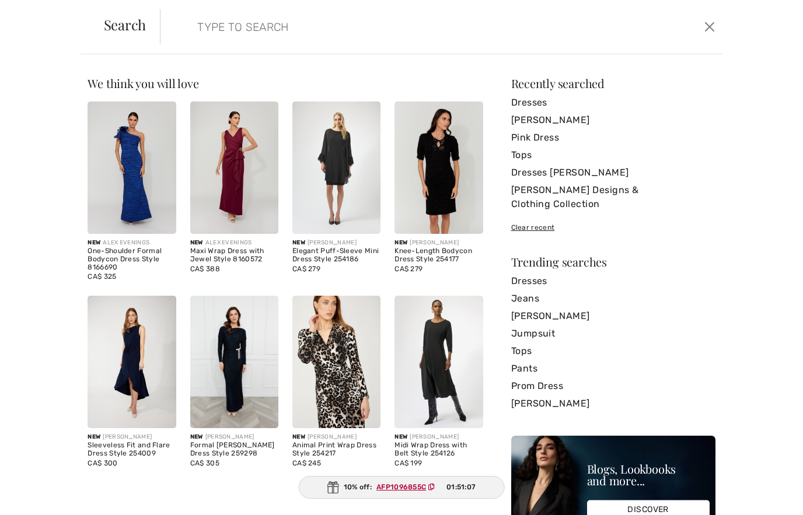
click at [538, 325] on link "Jumpsuit" at bounding box center [613, 334] width 204 height 18
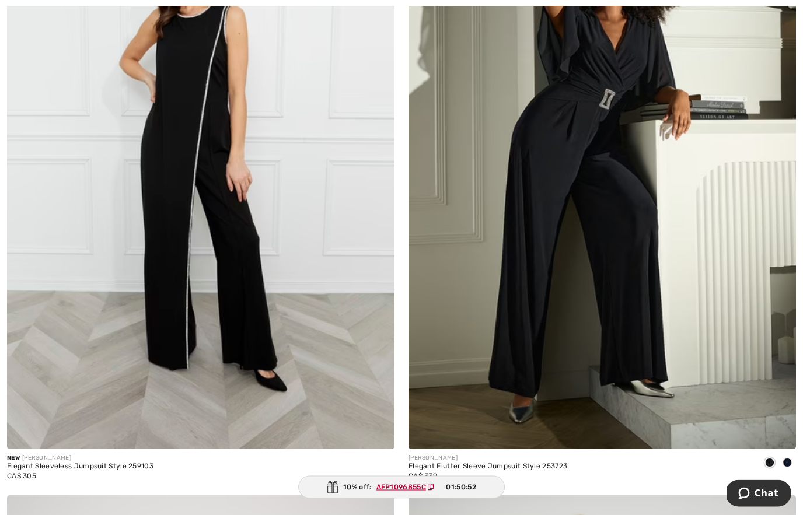
scroll to position [2224, 0]
click at [787, 461] on span at bounding box center [787, 462] width 9 height 9
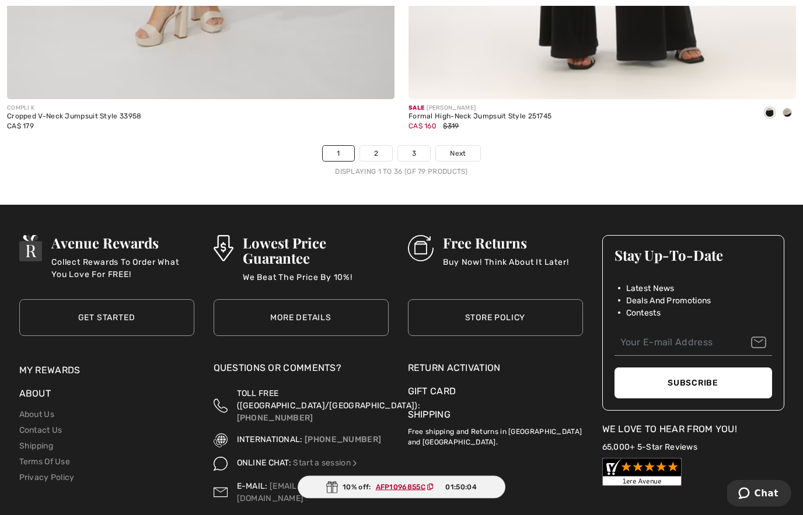
scroll to position [11632, 0]
click at [453, 148] on span "Next" at bounding box center [458, 153] width 16 height 11
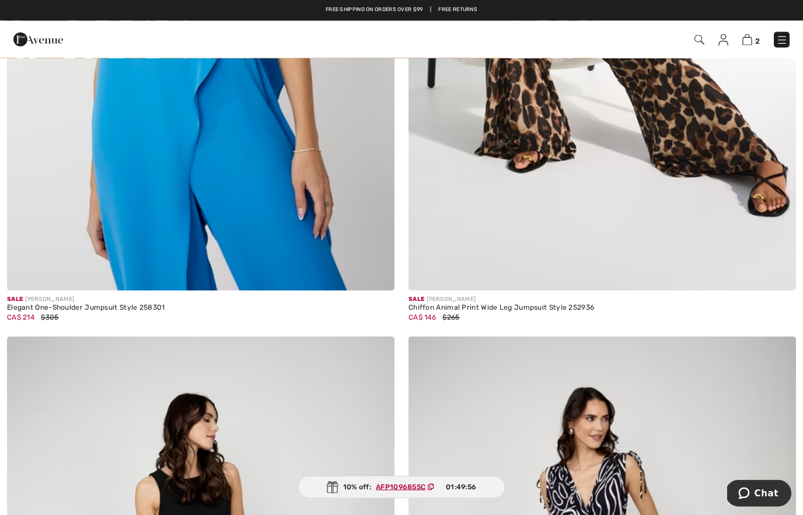
scroll to position [501, 0]
click at [603, 202] on img at bounding box center [603, -1] width 388 height 581
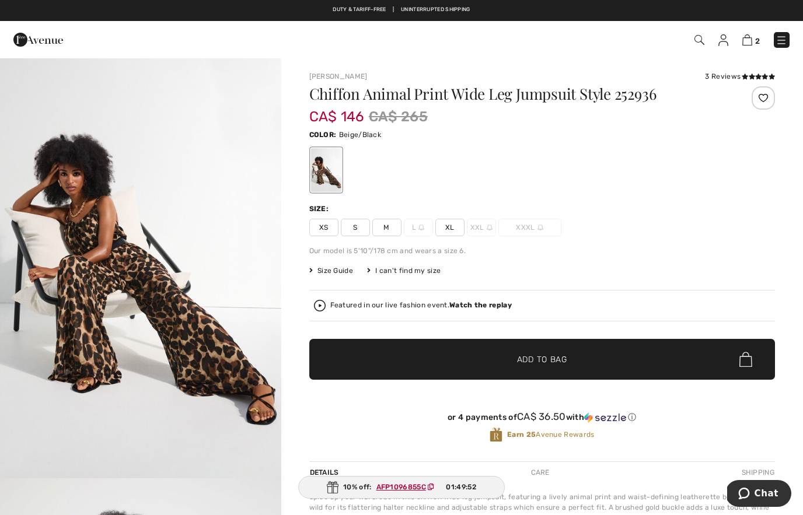
click at [355, 231] on span "S" at bounding box center [355, 228] width 29 height 18
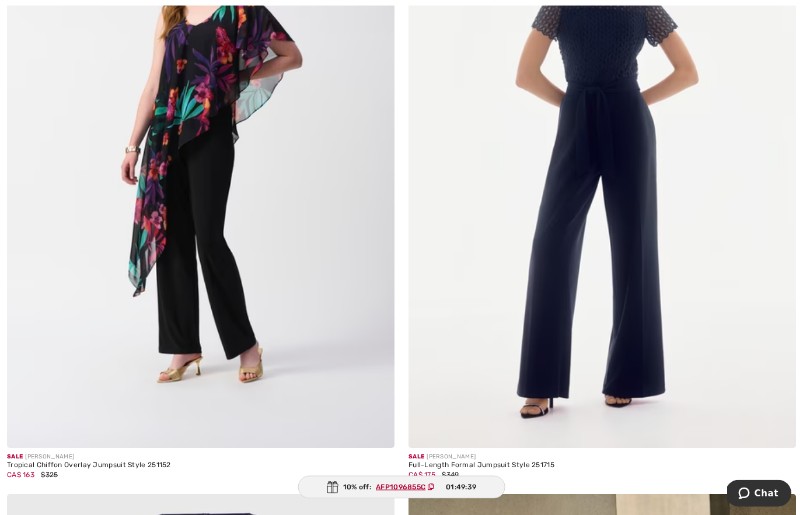
scroll to position [2852, 0]
click at [609, 270] on img at bounding box center [603, 157] width 388 height 581
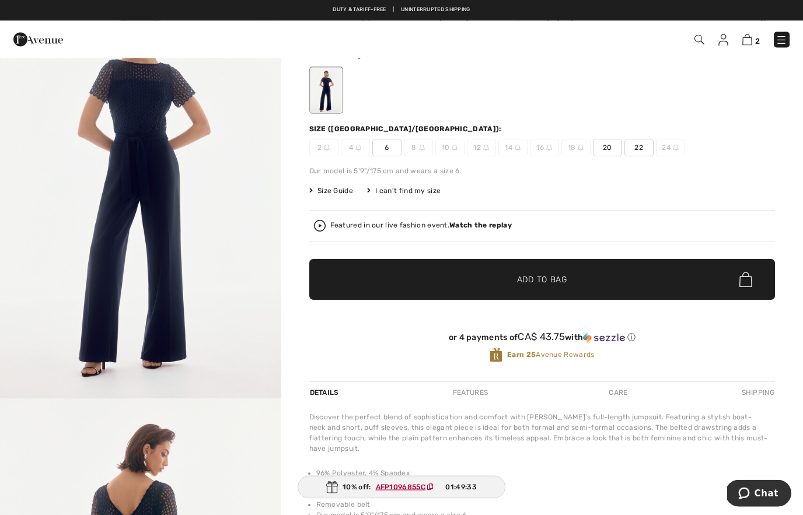
scroll to position [80, 0]
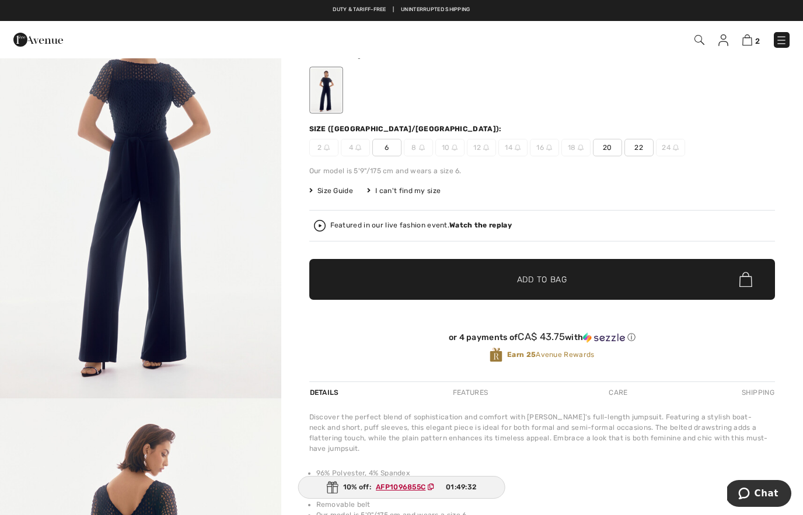
click at [250, 244] on img "1 / 4" at bounding box center [140, 187] width 281 height 421
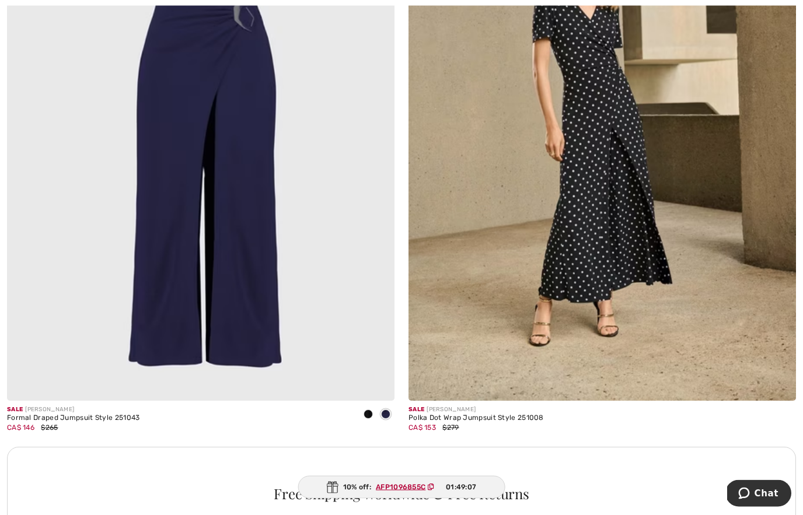
scroll to position [3527, 0]
click at [369, 414] on span at bounding box center [368, 414] width 9 height 9
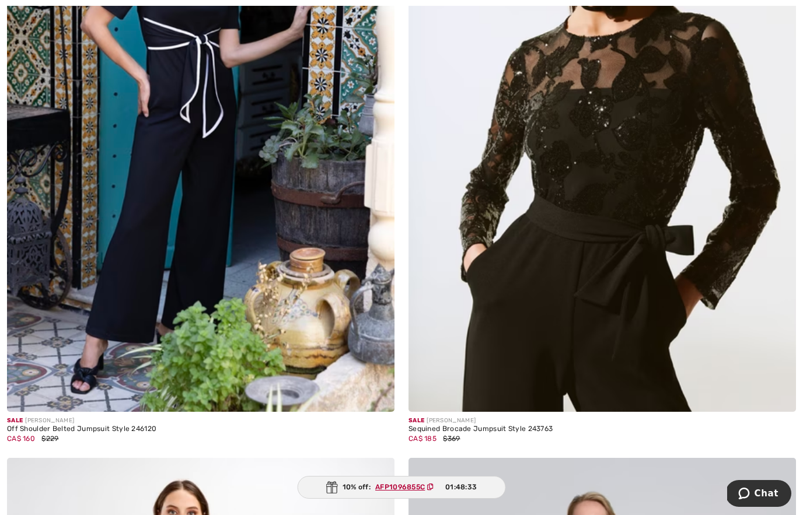
scroll to position [8190, 0]
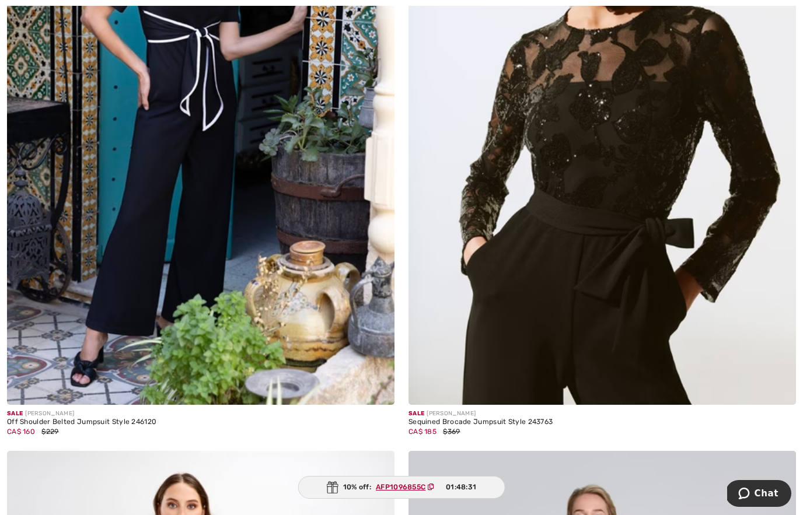
click at [665, 311] on img at bounding box center [603, 114] width 388 height 581
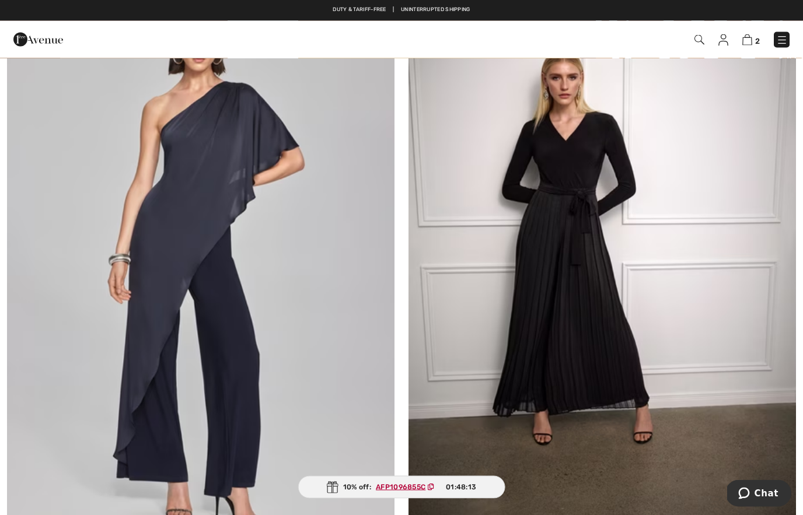
scroll to position [11178, 0]
click at [601, 368] on img at bounding box center [603, 263] width 388 height 581
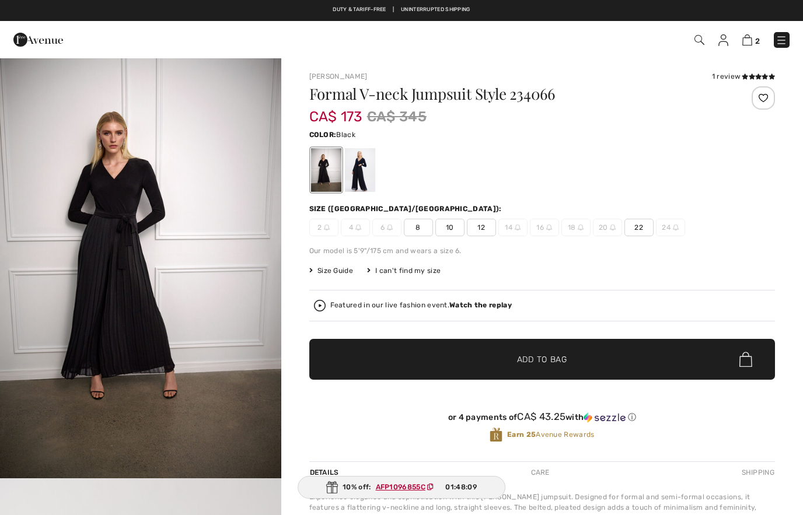
checkbox input "true"
click at [358, 182] on div at bounding box center [359, 170] width 30 height 44
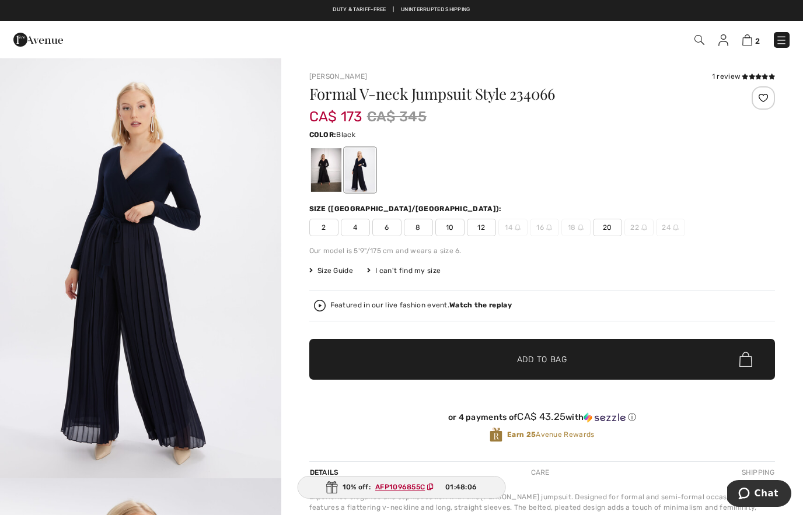
click at [328, 183] on div at bounding box center [326, 170] width 30 height 44
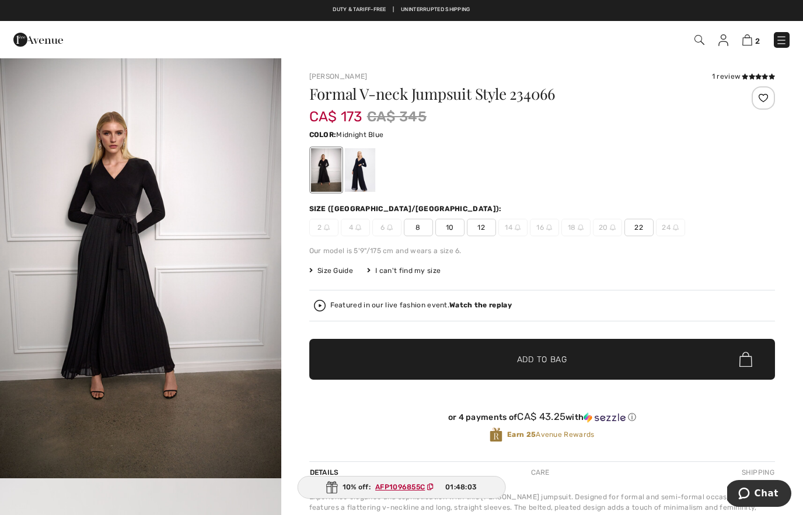
click at [355, 181] on div at bounding box center [359, 170] width 30 height 44
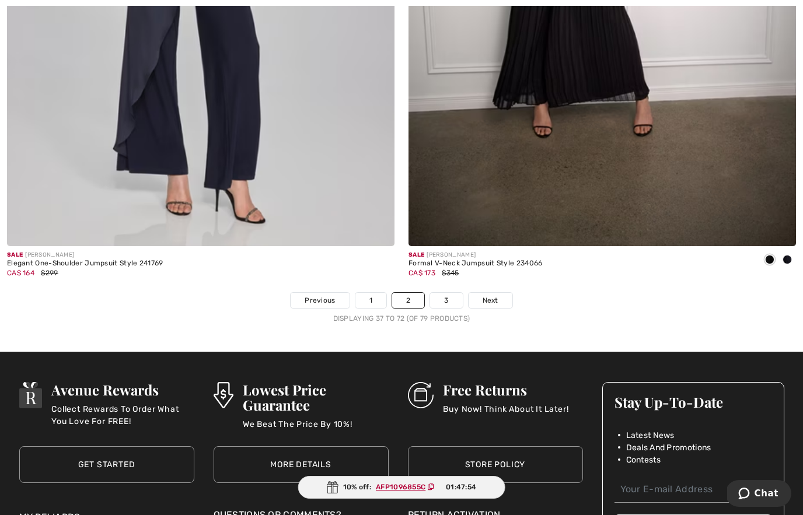
scroll to position [11488, 0]
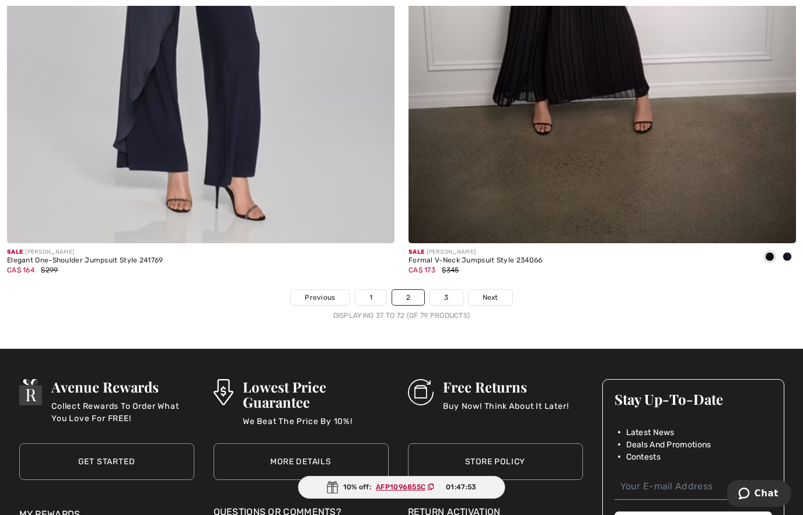
click at [449, 290] on link "3" at bounding box center [446, 297] width 32 height 15
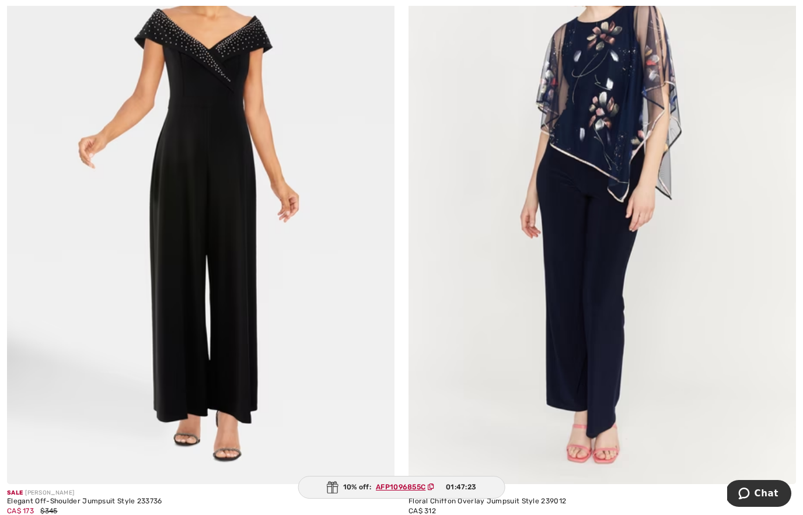
scroll to position [965, 0]
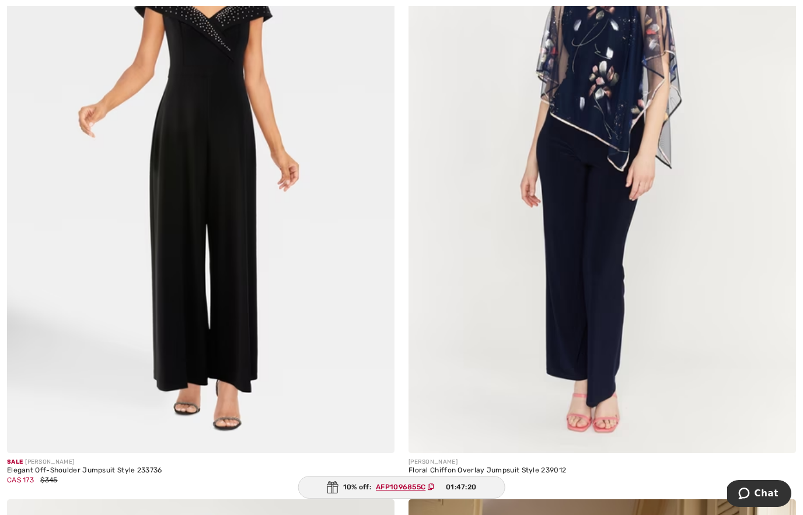
click at [224, 305] on img at bounding box center [201, 162] width 388 height 581
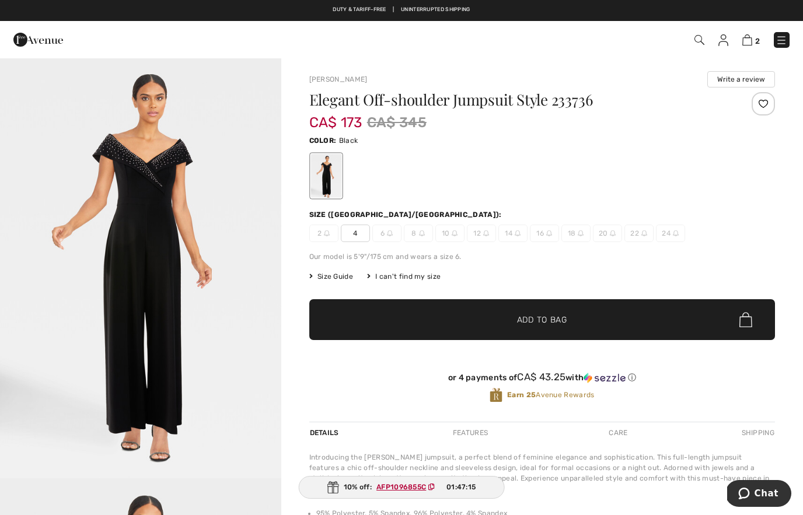
click at [583, 172] on div at bounding box center [542, 176] width 466 height 48
click at [217, 282] on img "1 / 5" at bounding box center [140, 267] width 281 height 421
